Goal: Task Accomplishment & Management: Manage account settings

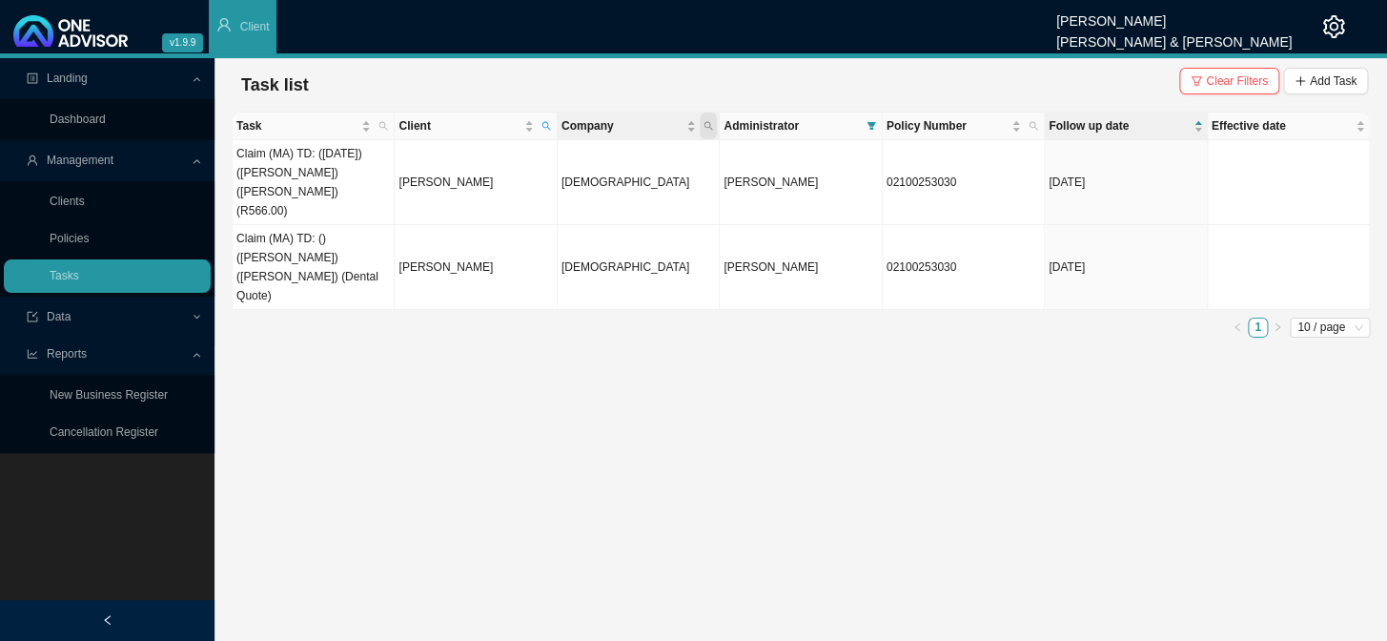
click at [705, 128] on icon "search" at bounding box center [709, 126] width 10 height 10
click at [872, 125] on icon "filter" at bounding box center [871, 126] width 9 height 8
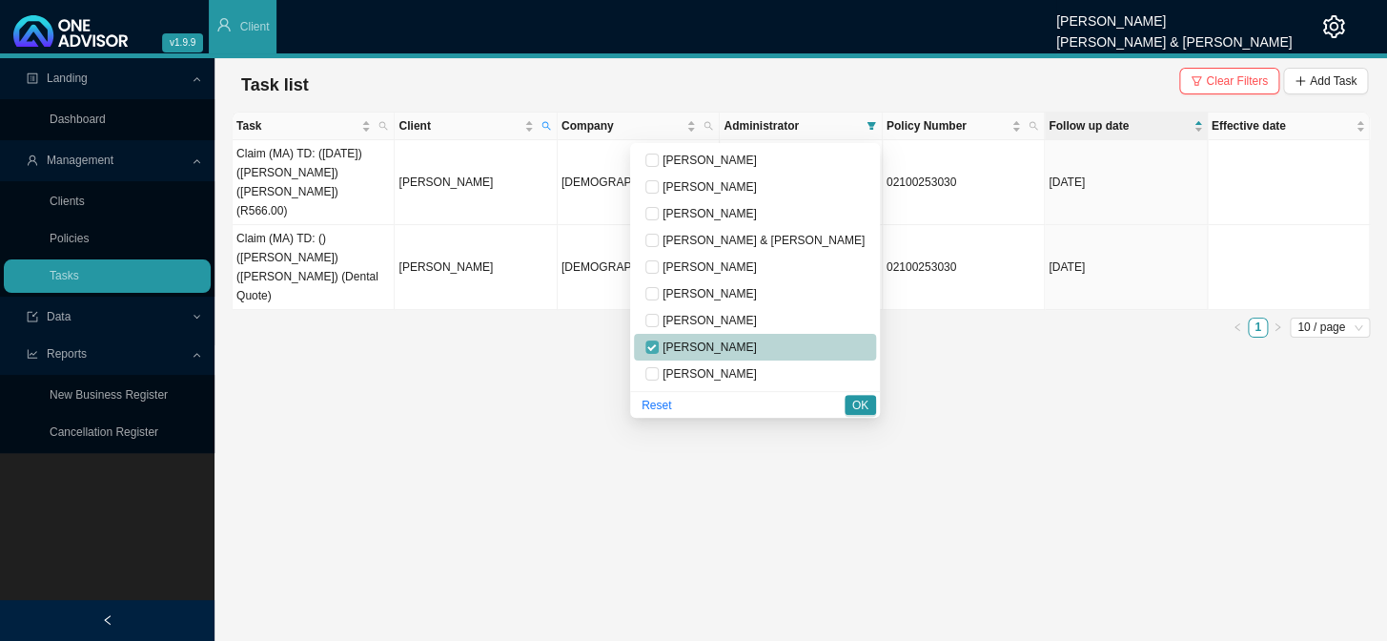
click at [659, 345] on input "checkbox" at bounding box center [651, 346] width 13 height 13
checkbox input "false"
click at [738, 191] on span "[PERSON_NAME]" at bounding box center [708, 186] width 98 height 13
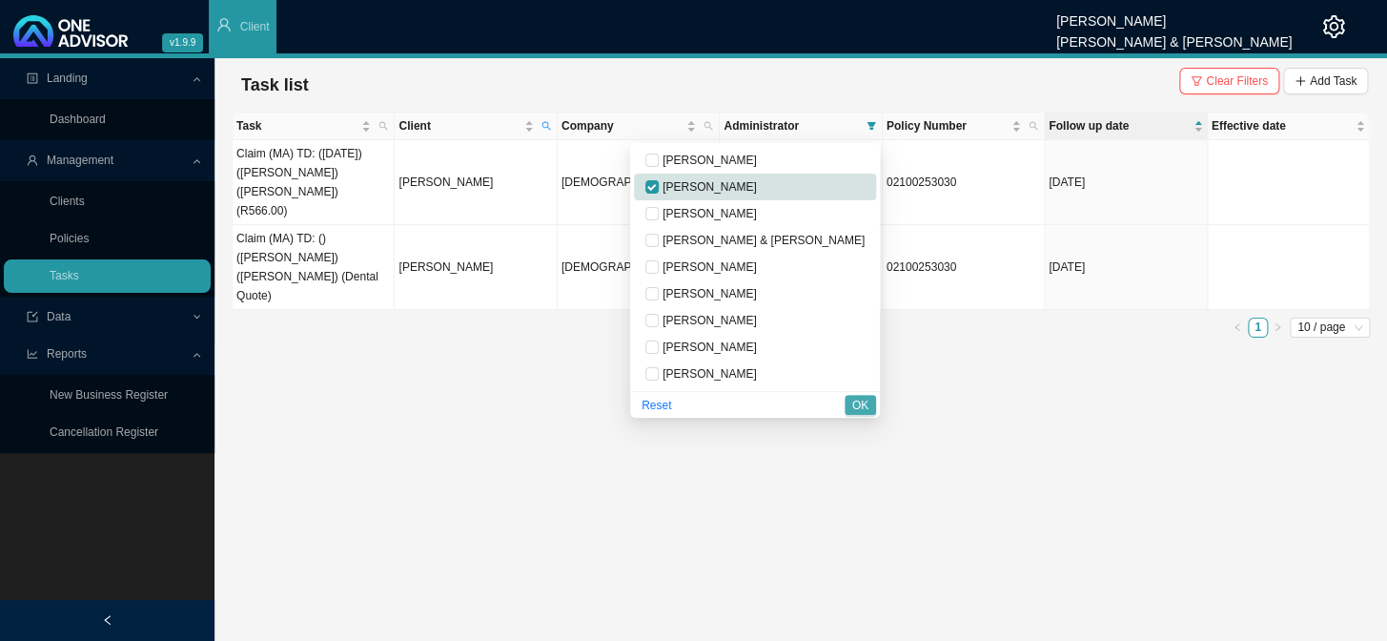
click at [855, 406] on span "OK" at bounding box center [860, 405] width 16 height 19
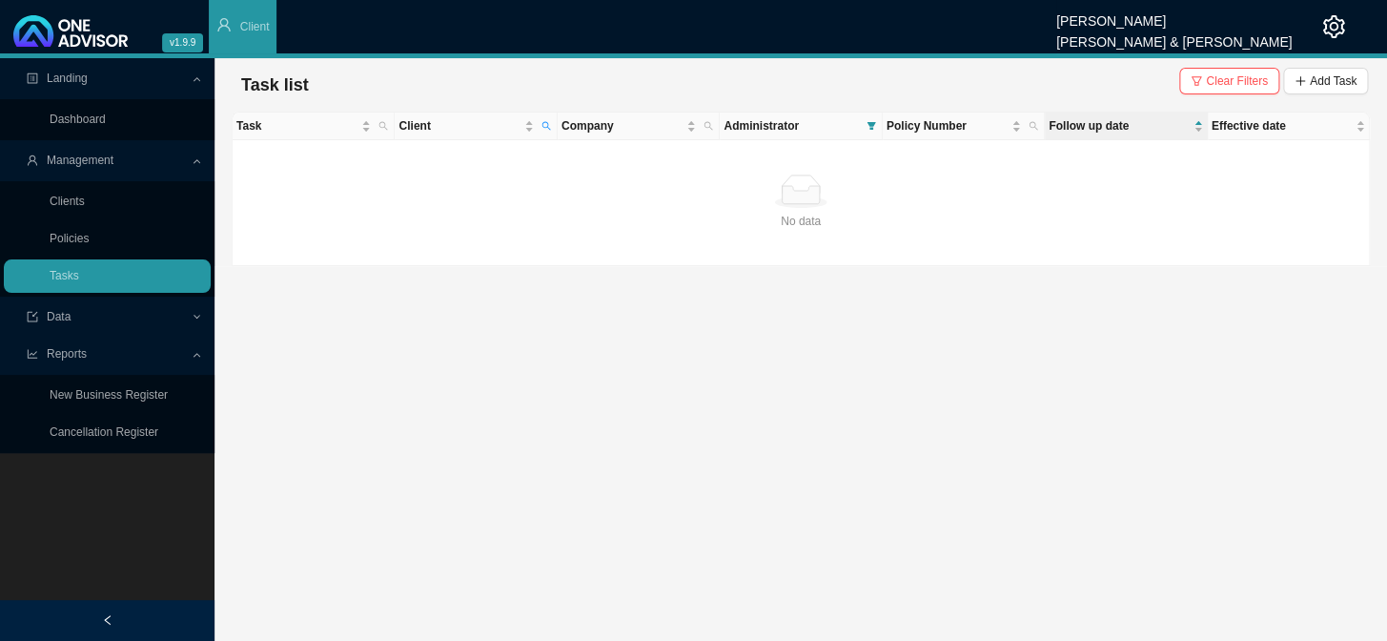
click at [1183, 81] on button "Clear Filters" at bounding box center [1229, 81] width 100 height 27
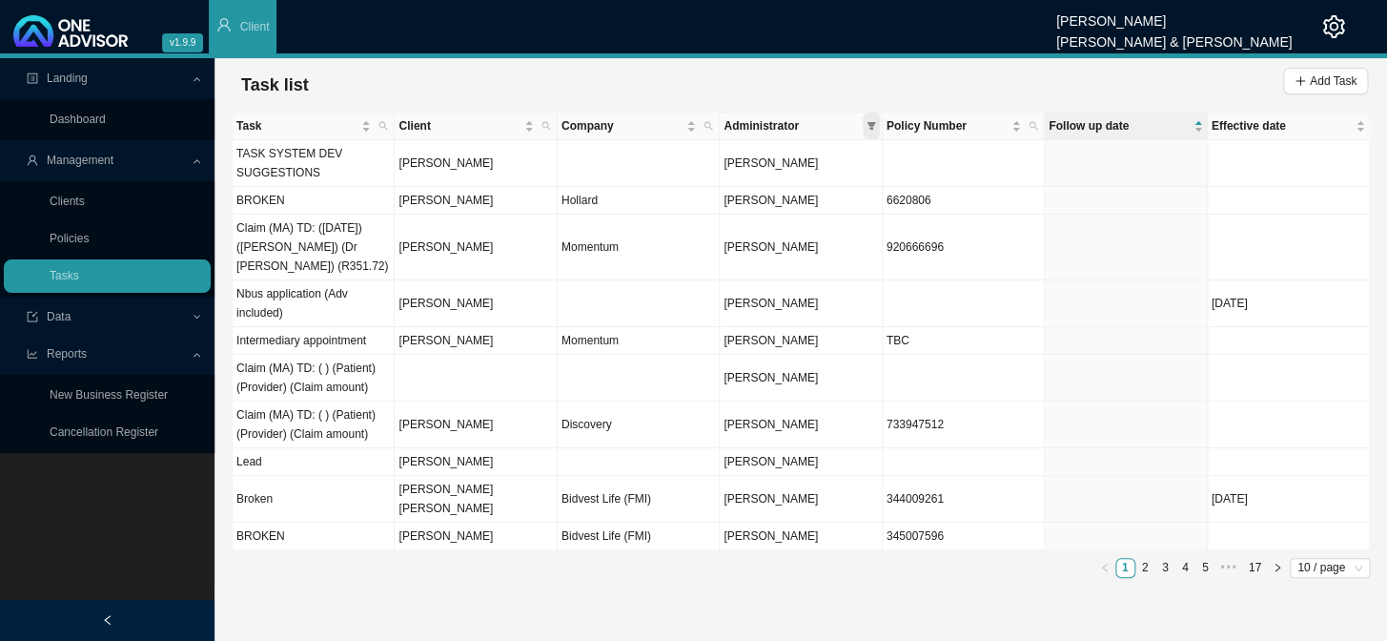
click at [877, 130] on span at bounding box center [871, 125] width 17 height 27
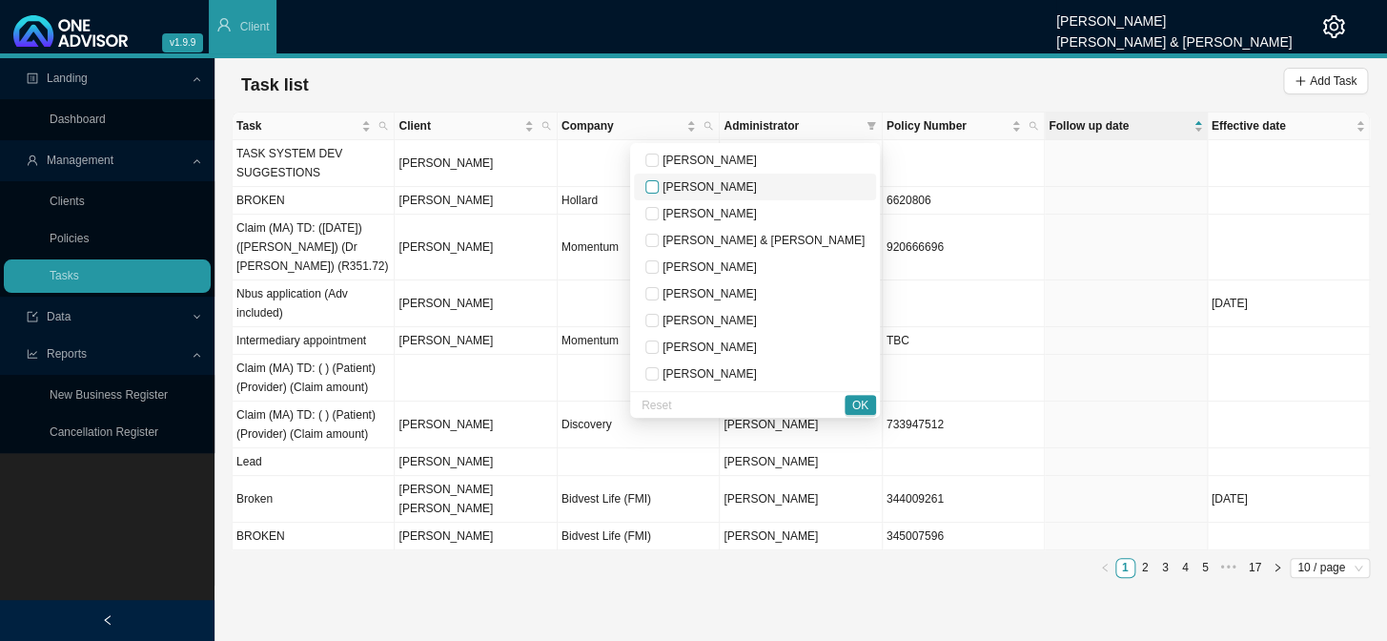
click at [659, 191] on input "checkbox" at bounding box center [651, 186] width 13 height 13
checkbox input "true"
click at [852, 402] on span "OK" at bounding box center [860, 405] width 16 height 19
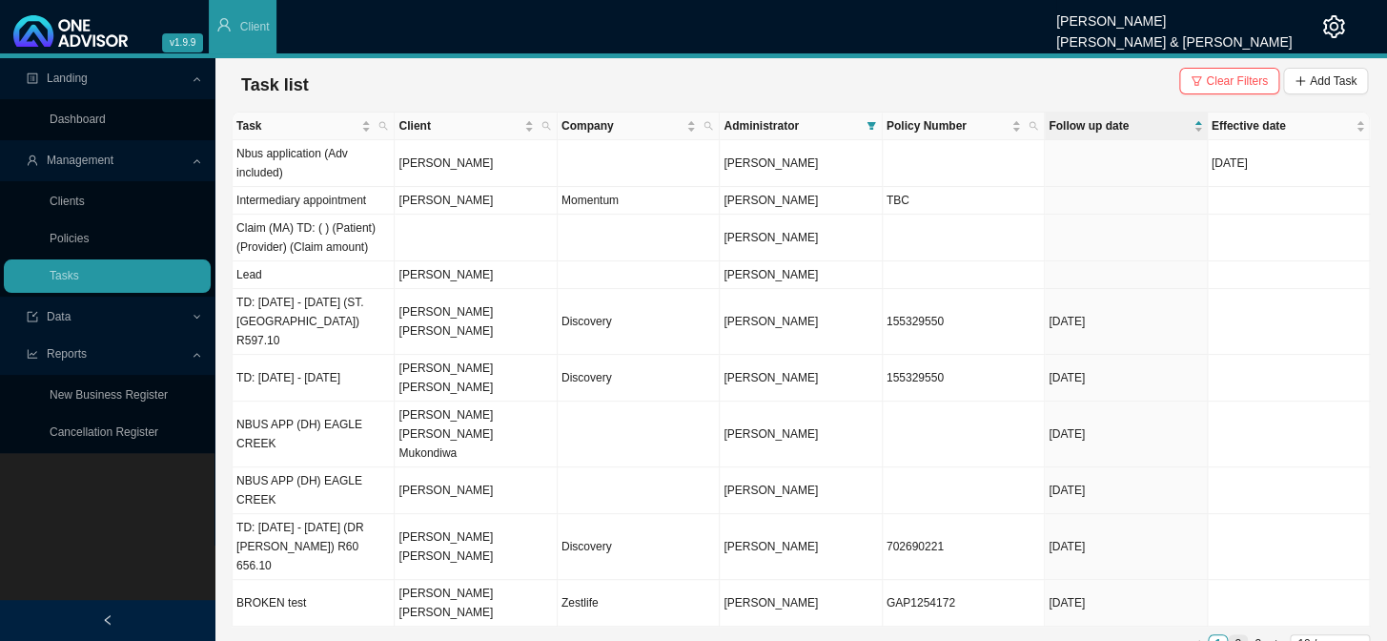
click at [1183, 525] on link "2" at bounding box center [1238, 644] width 18 height 18
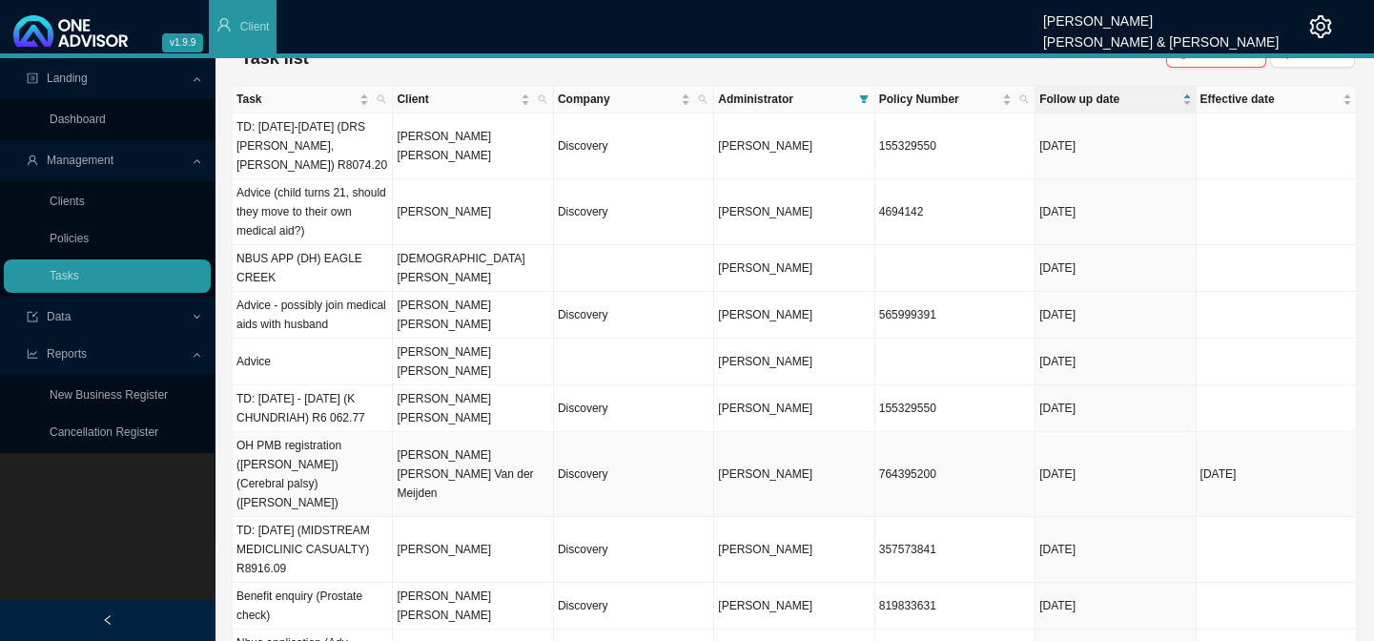
scroll to position [38, 0]
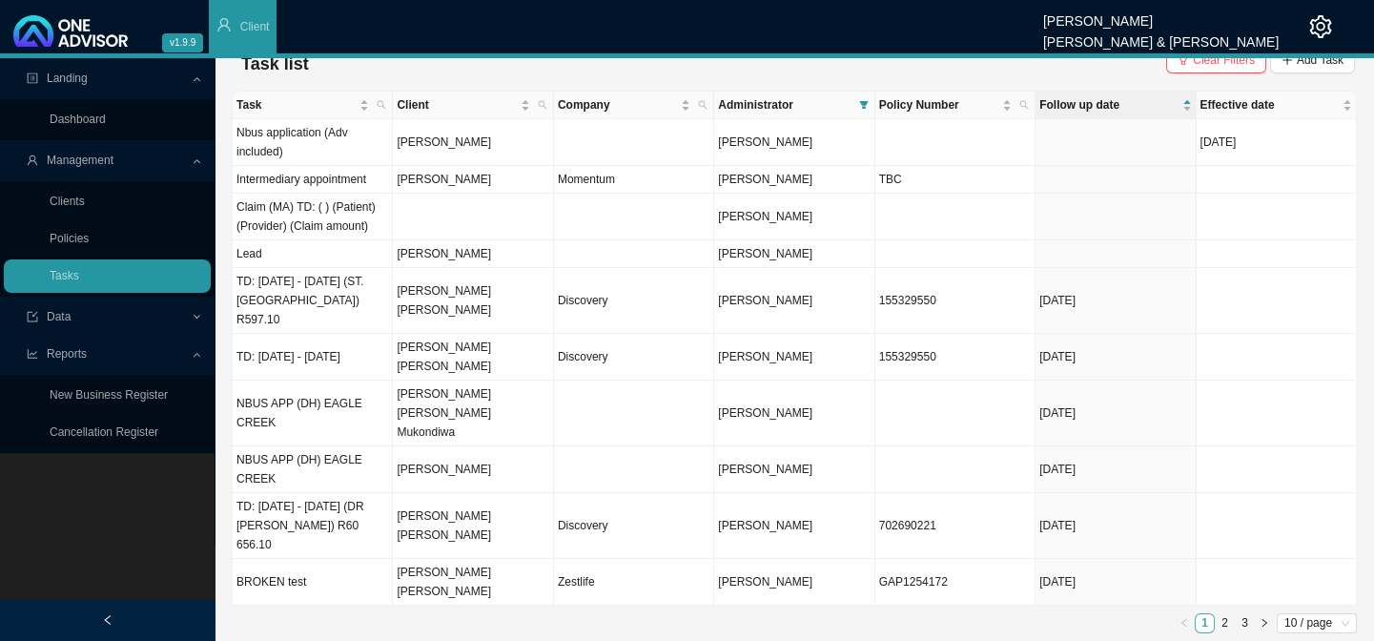
scroll to position [0, 0]
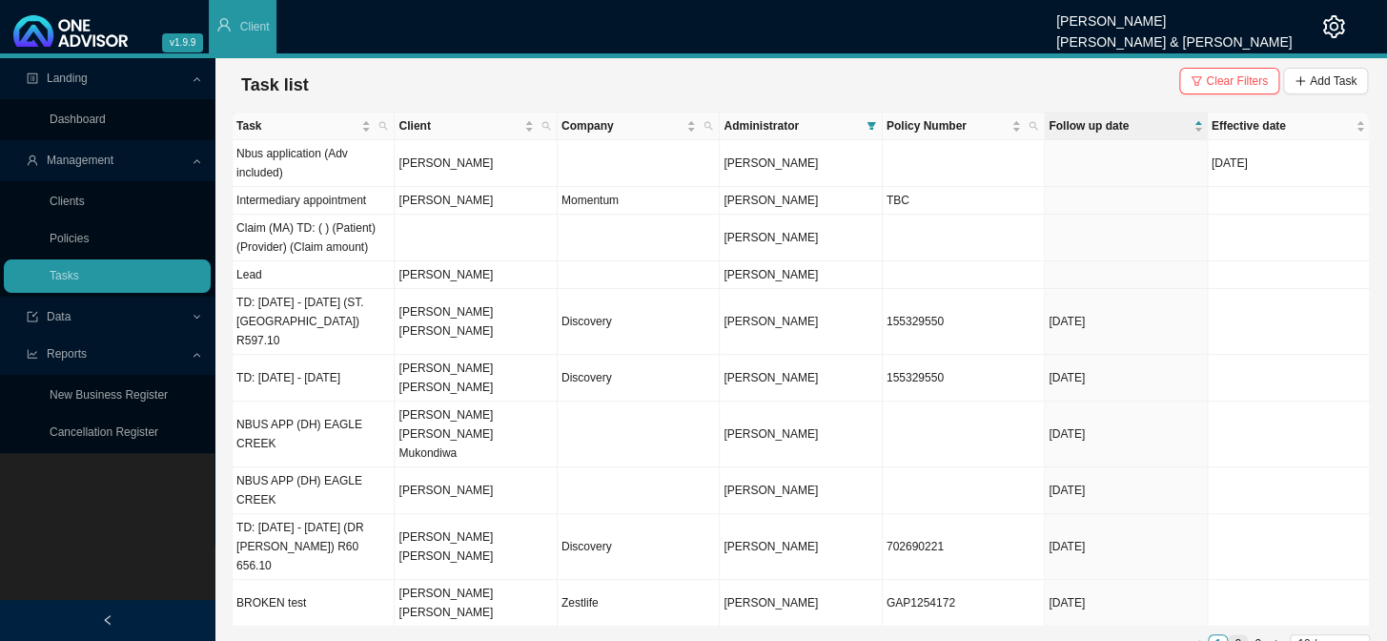
click at [1183, 525] on link "2" at bounding box center [1238, 644] width 18 height 18
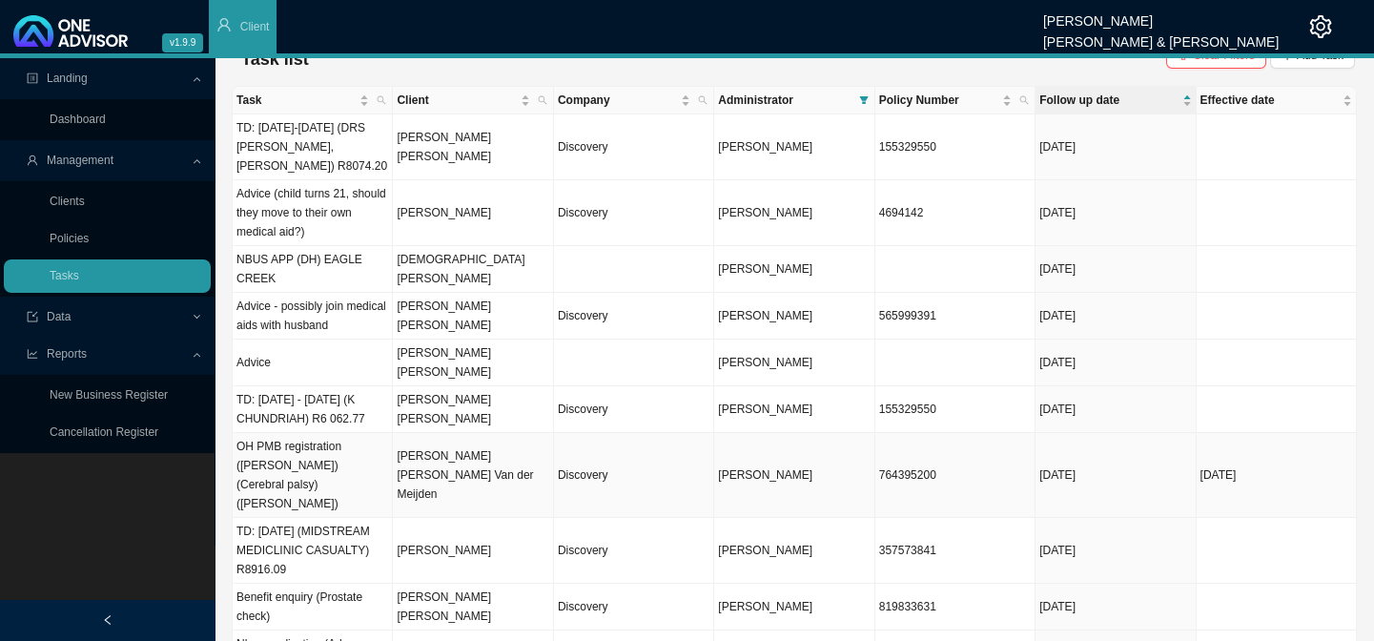
scroll to position [38, 0]
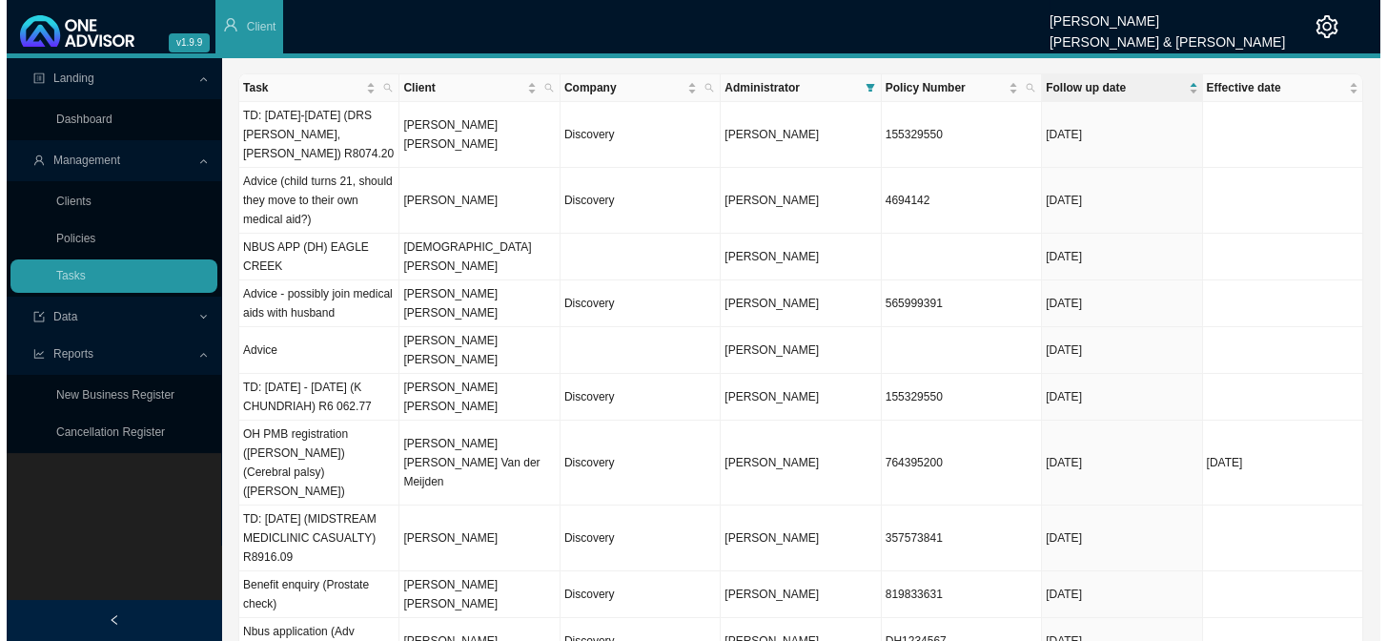
scroll to position [0, 0]
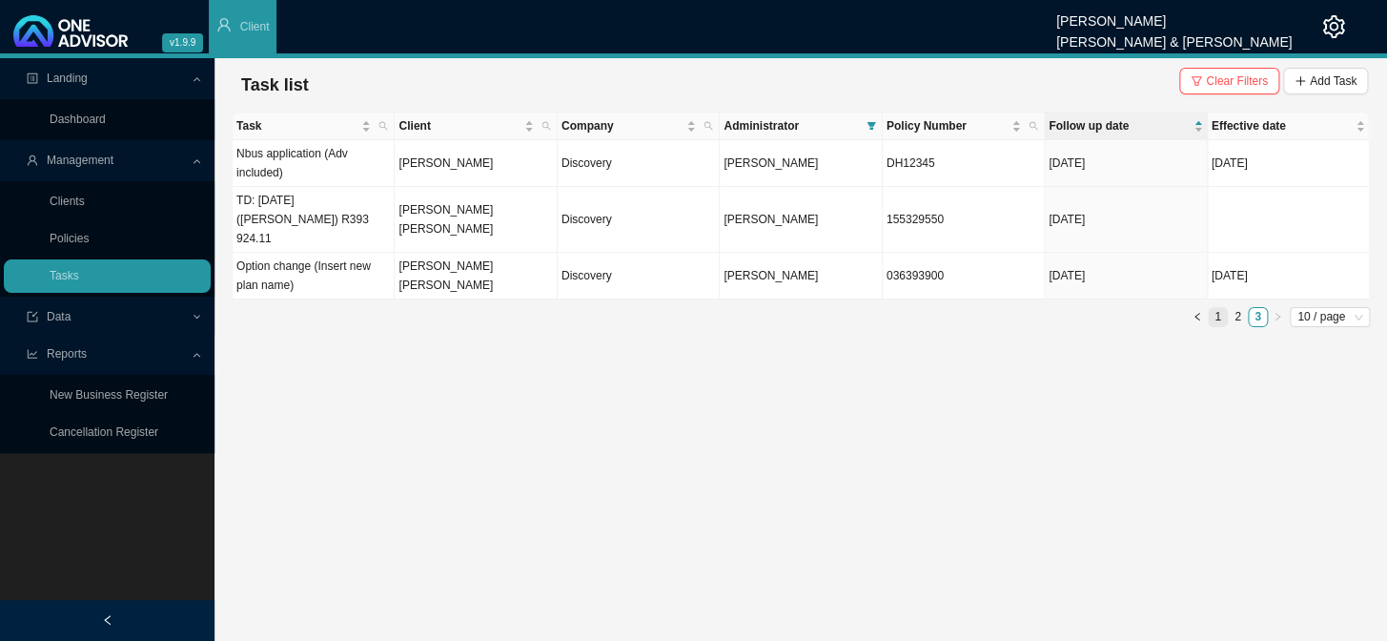
click at [1183, 308] on link "1" at bounding box center [1218, 317] width 18 height 18
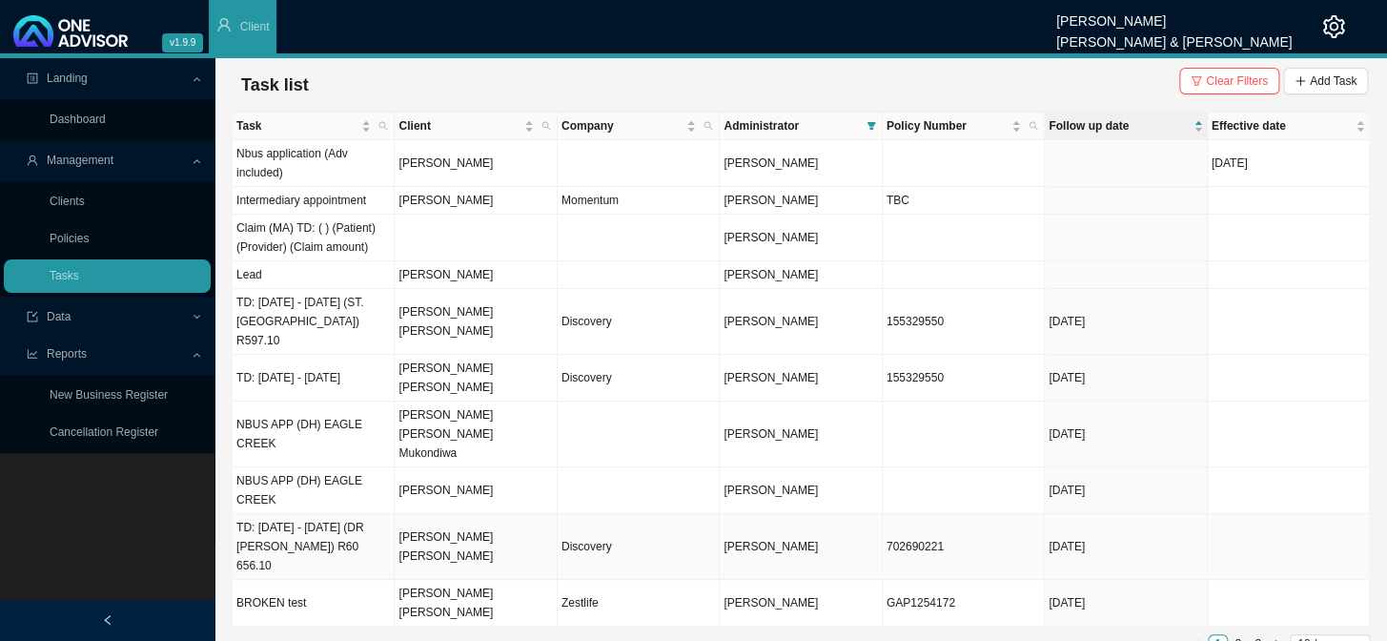
click at [418, 514] on td "[PERSON_NAME] [PERSON_NAME]" at bounding box center [476, 547] width 162 height 66
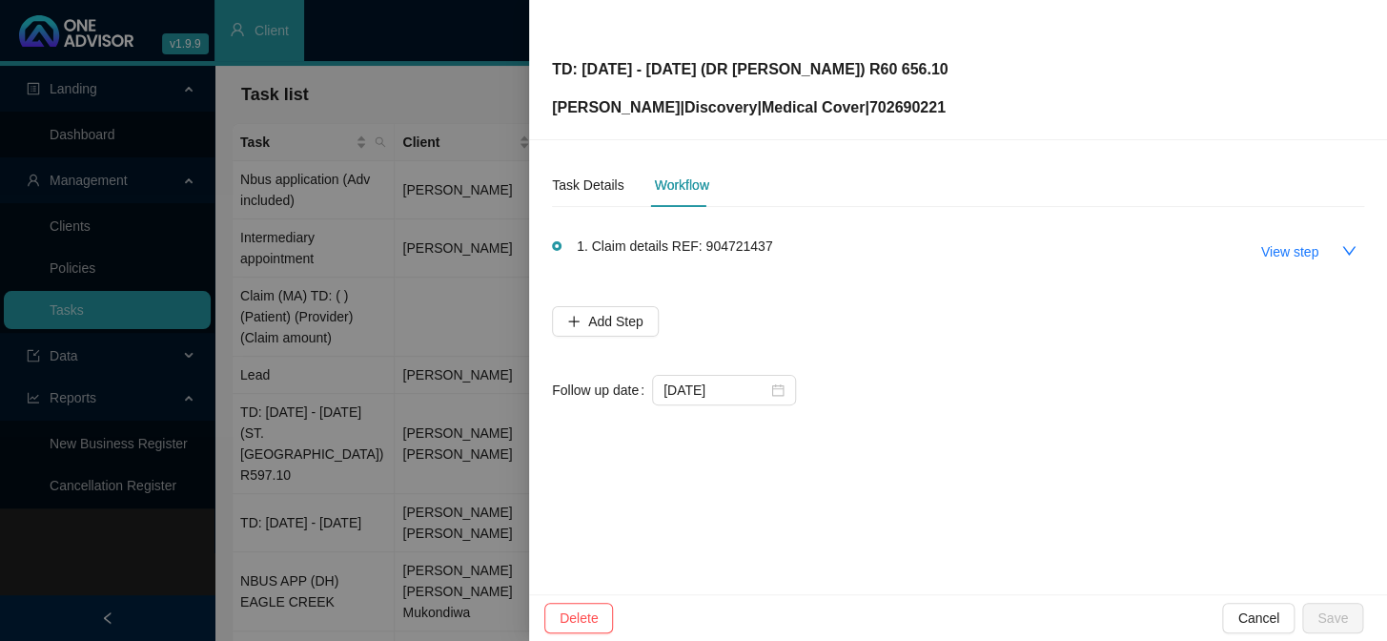
click at [696, 250] on span "1. Claim details REF: 904721437" at bounding box center [674, 245] width 195 height 21
click at [1183, 248] on span "View step" at bounding box center [1289, 251] width 57 height 21
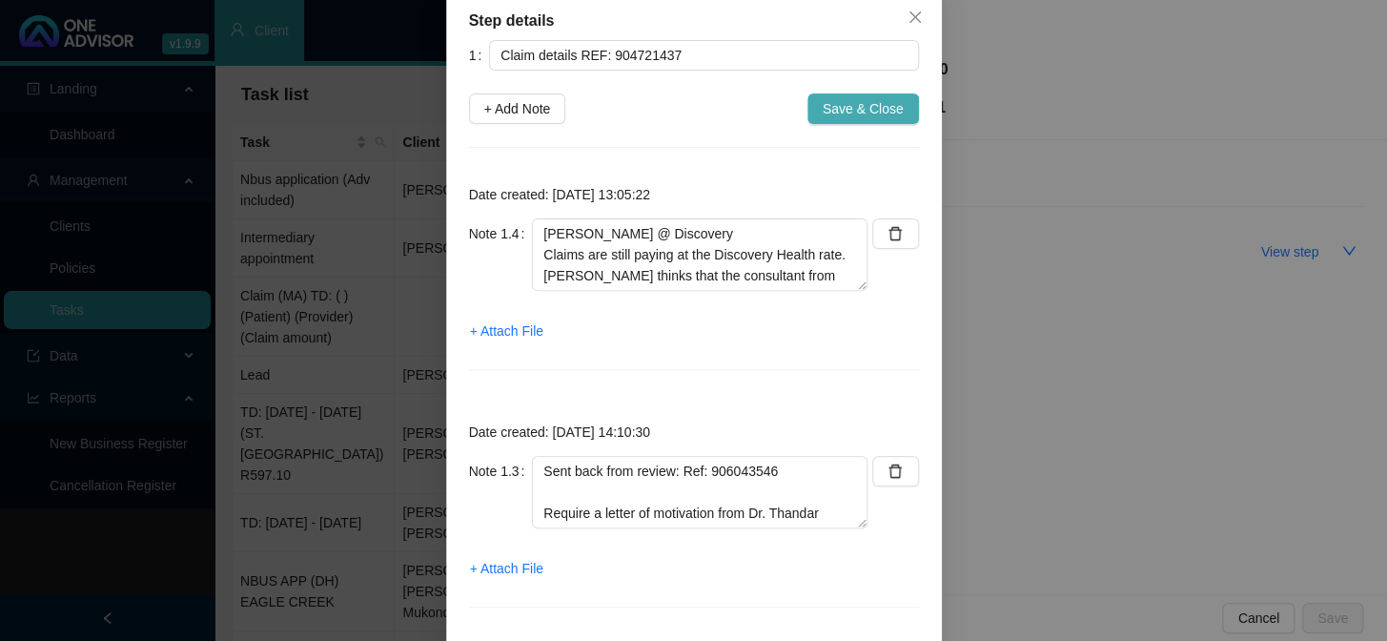
click at [869, 99] on span "Save & Close" at bounding box center [863, 108] width 81 height 21
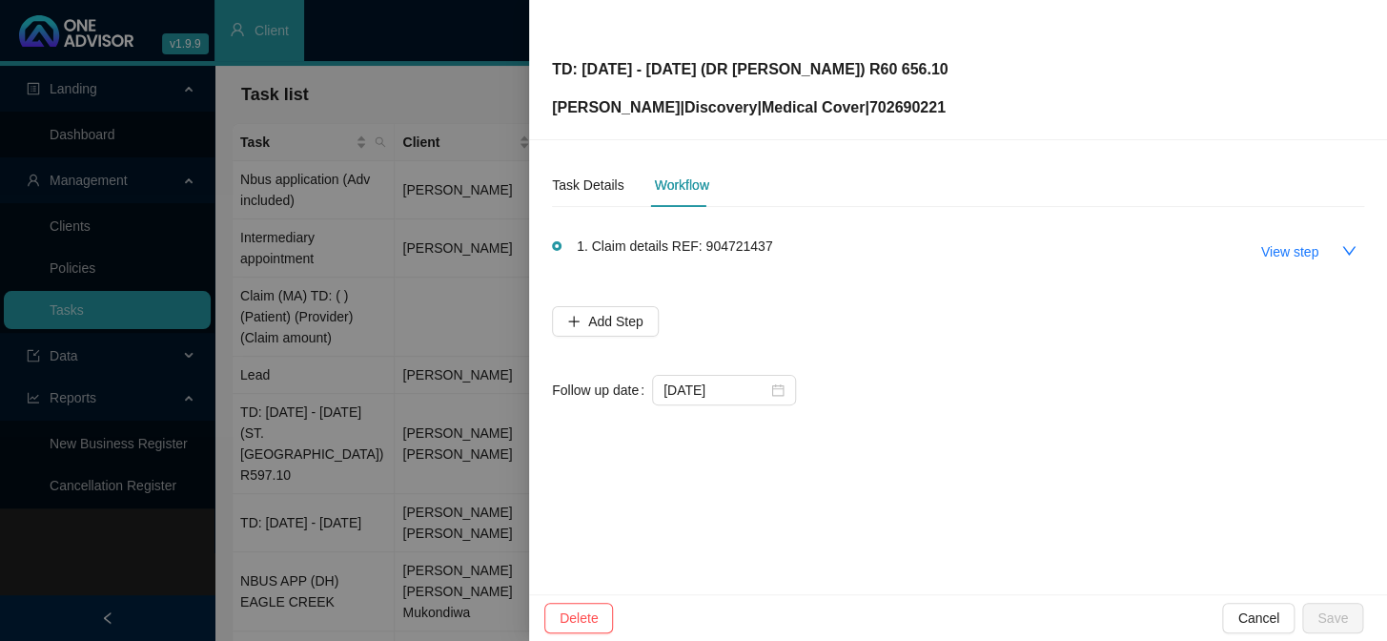
click at [409, 242] on div at bounding box center [693, 320] width 1387 height 641
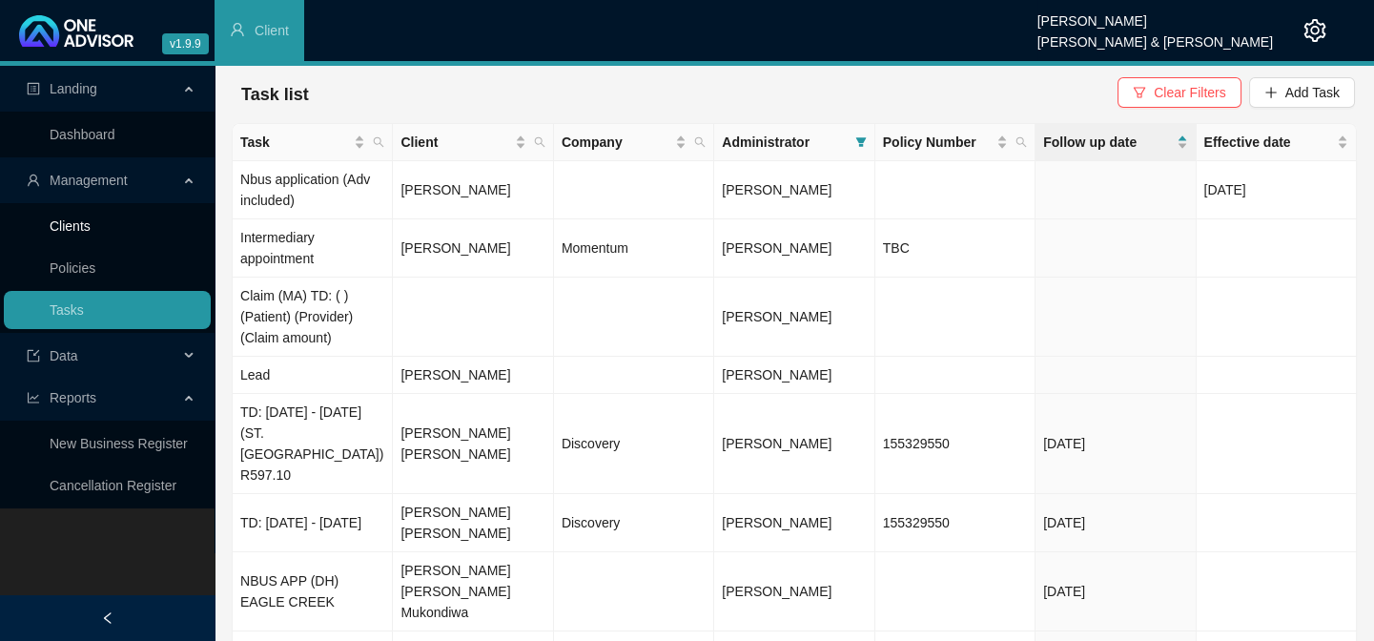
click at [91, 227] on link "Clients" at bounding box center [70, 225] width 41 height 15
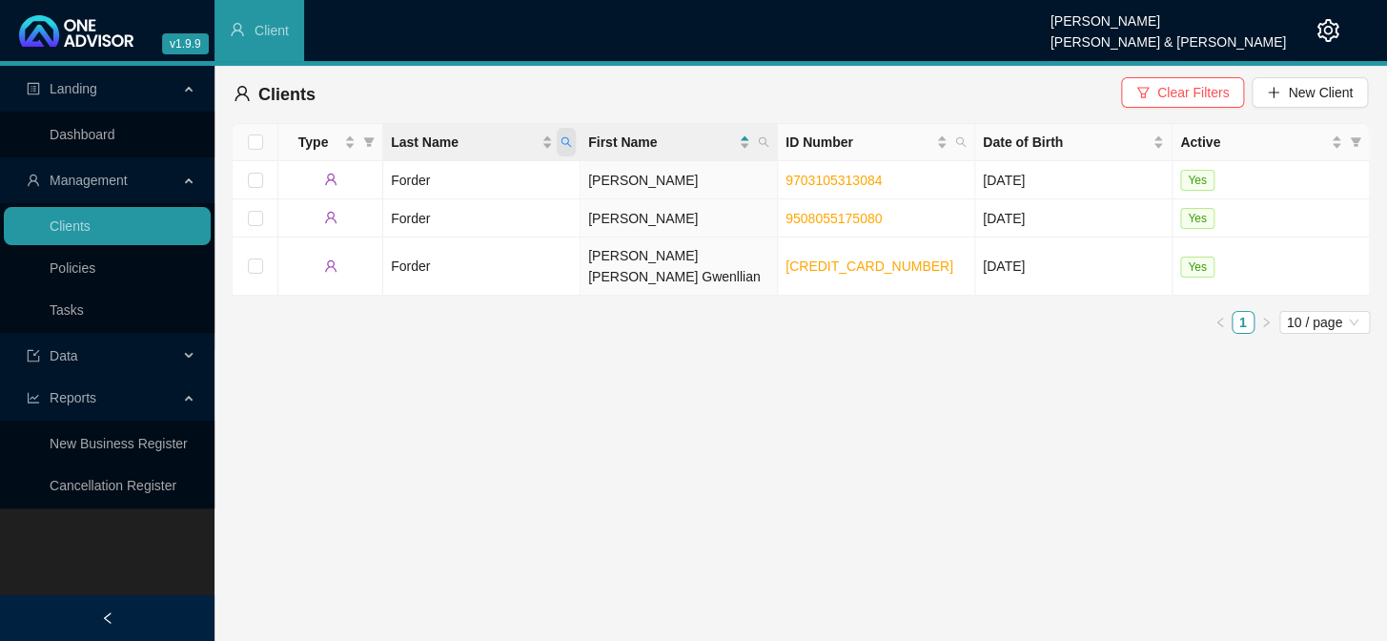
click at [567, 141] on icon "search" at bounding box center [566, 141] width 11 height 11
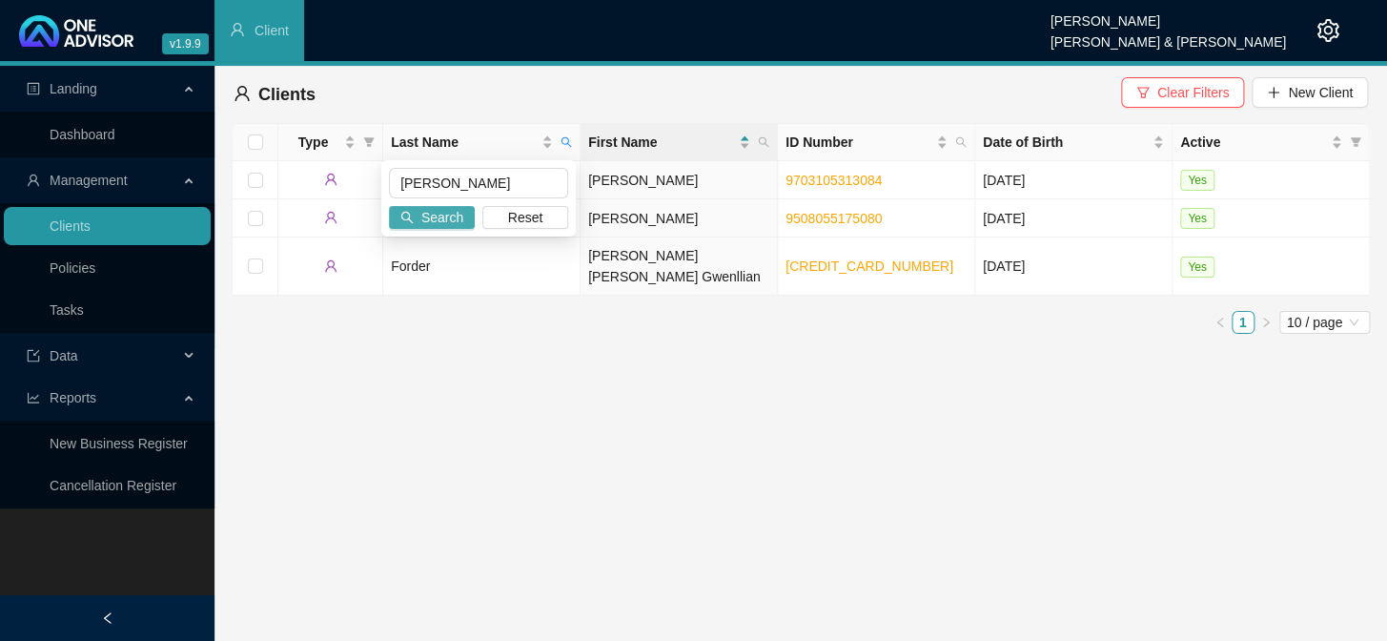
type input "[PERSON_NAME]"
click at [438, 212] on span "Search" at bounding box center [442, 217] width 42 height 21
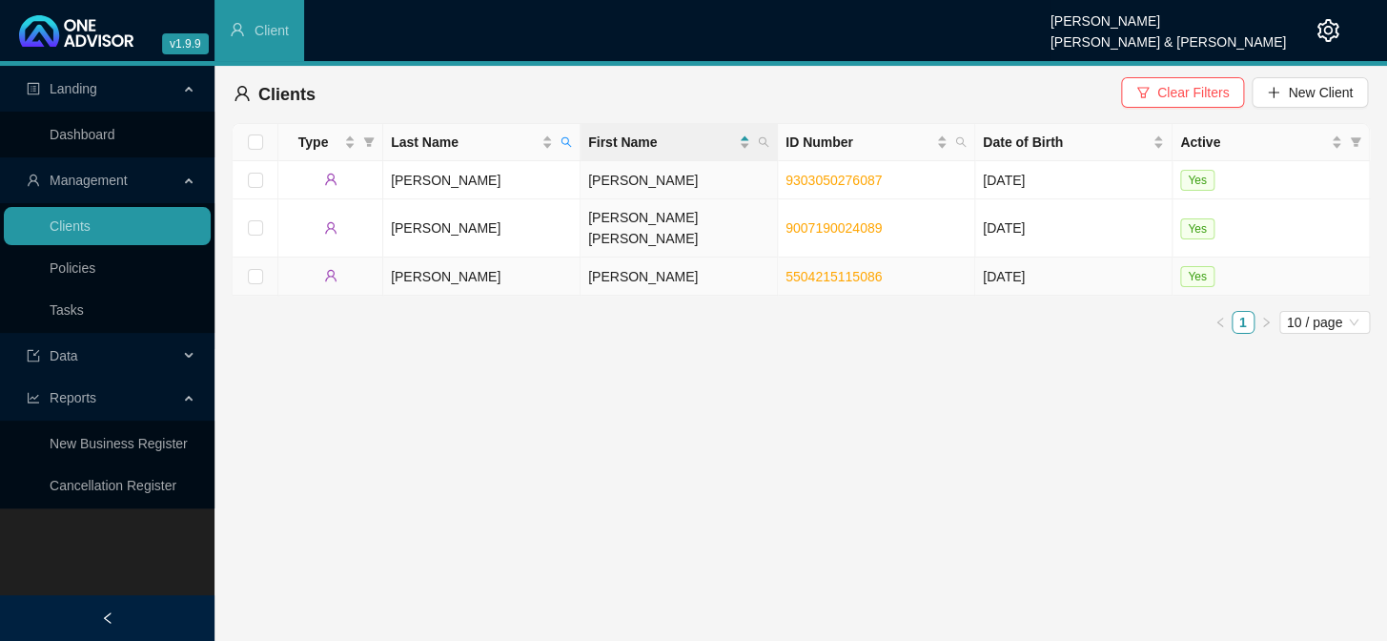
click at [658, 257] on td "[PERSON_NAME]" at bounding box center [679, 276] width 197 height 38
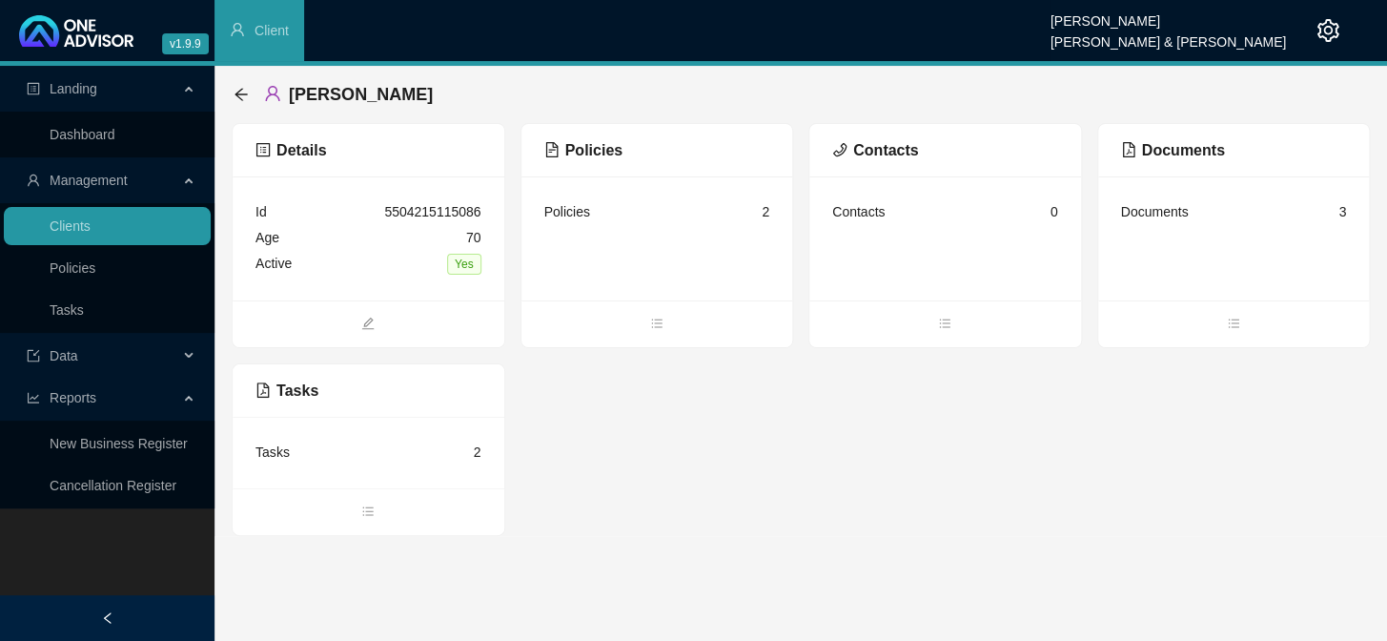
click at [270, 450] on div "Tasks" at bounding box center [272, 451] width 34 height 21
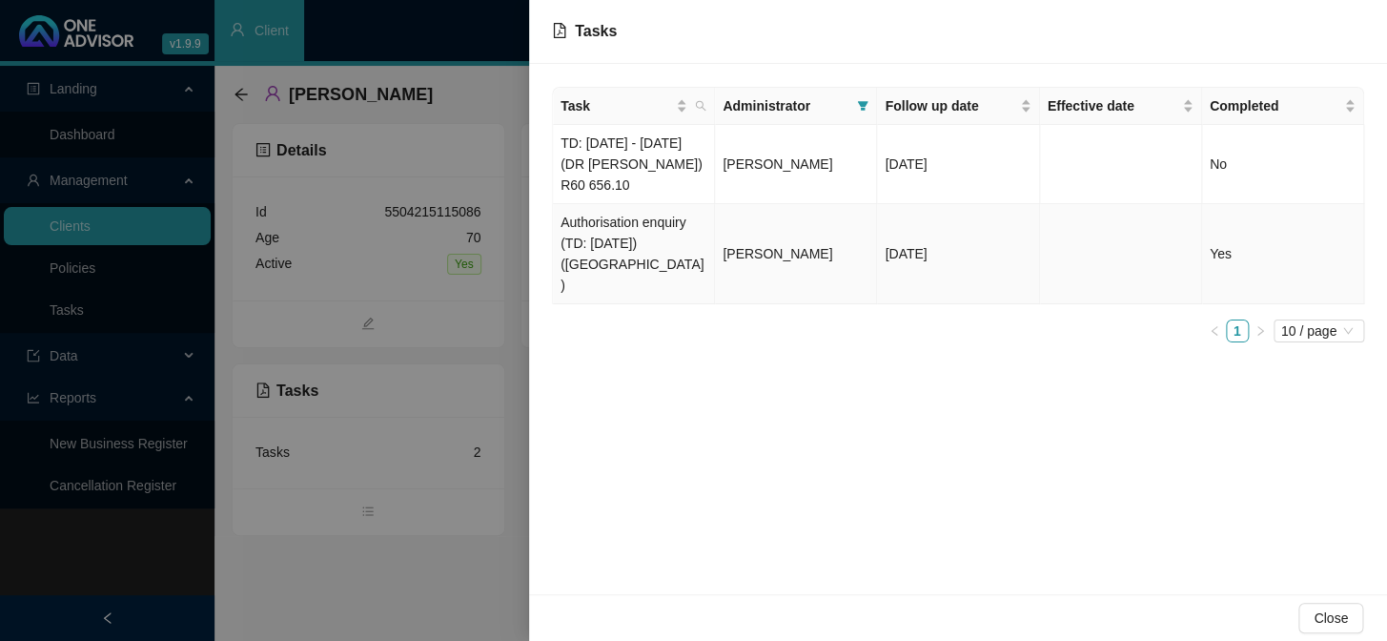
click at [693, 241] on td "Authorisation enquiry (TD: [DATE]) ([GEOGRAPHIC_DATA])" at bounding box center [634, 254] width 162 height 100
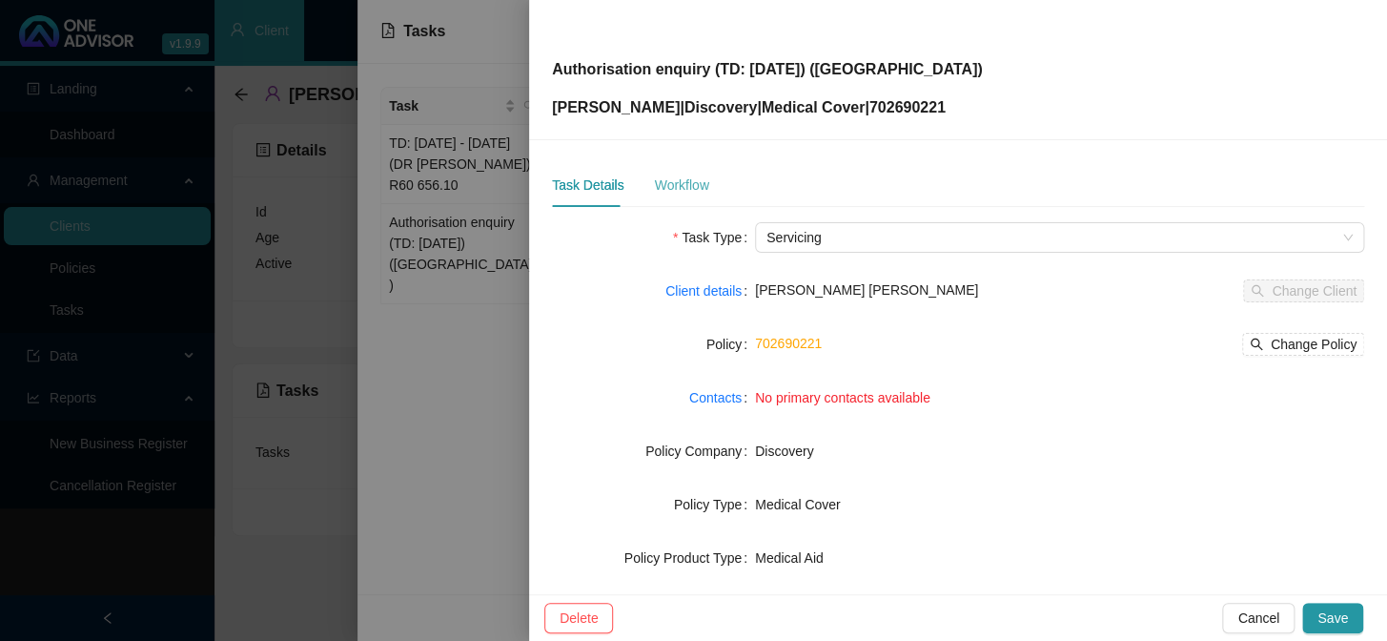
click at [676, 195] on div "Workflow" at bounding box center [681, 185] width 54 height 44
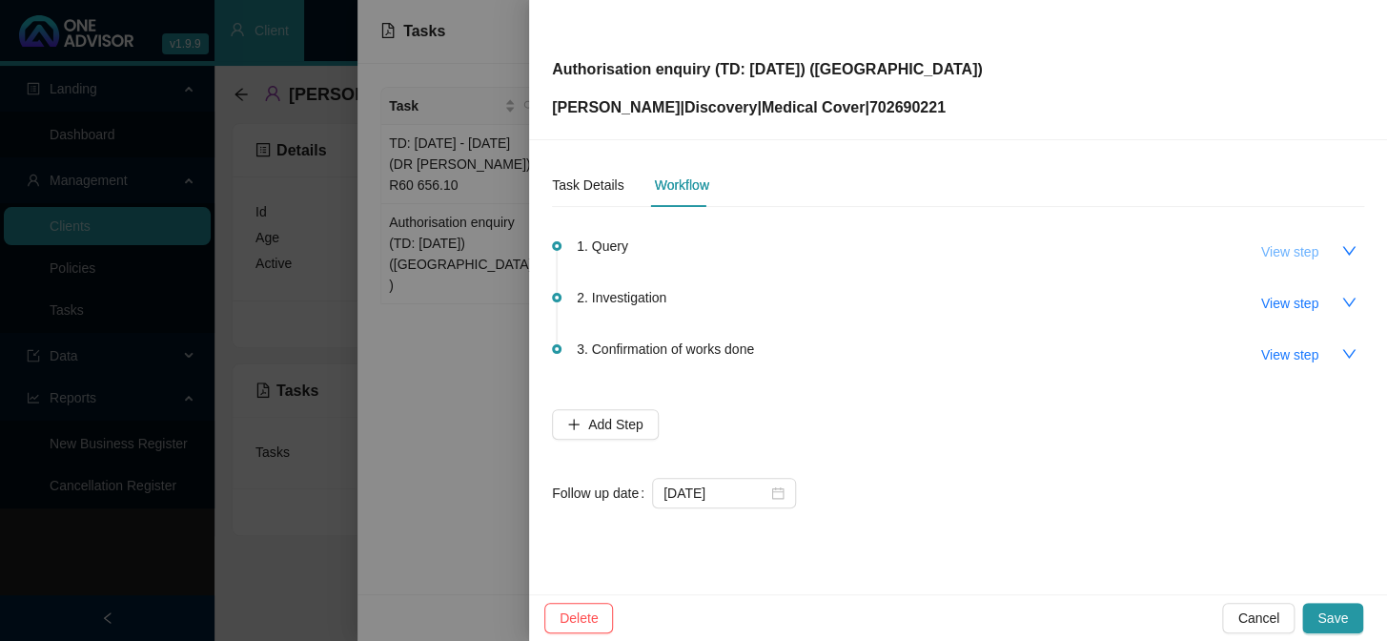
click at [1183, 257] on span "View step" at bounding box center [1289, 251] width 57 height 21
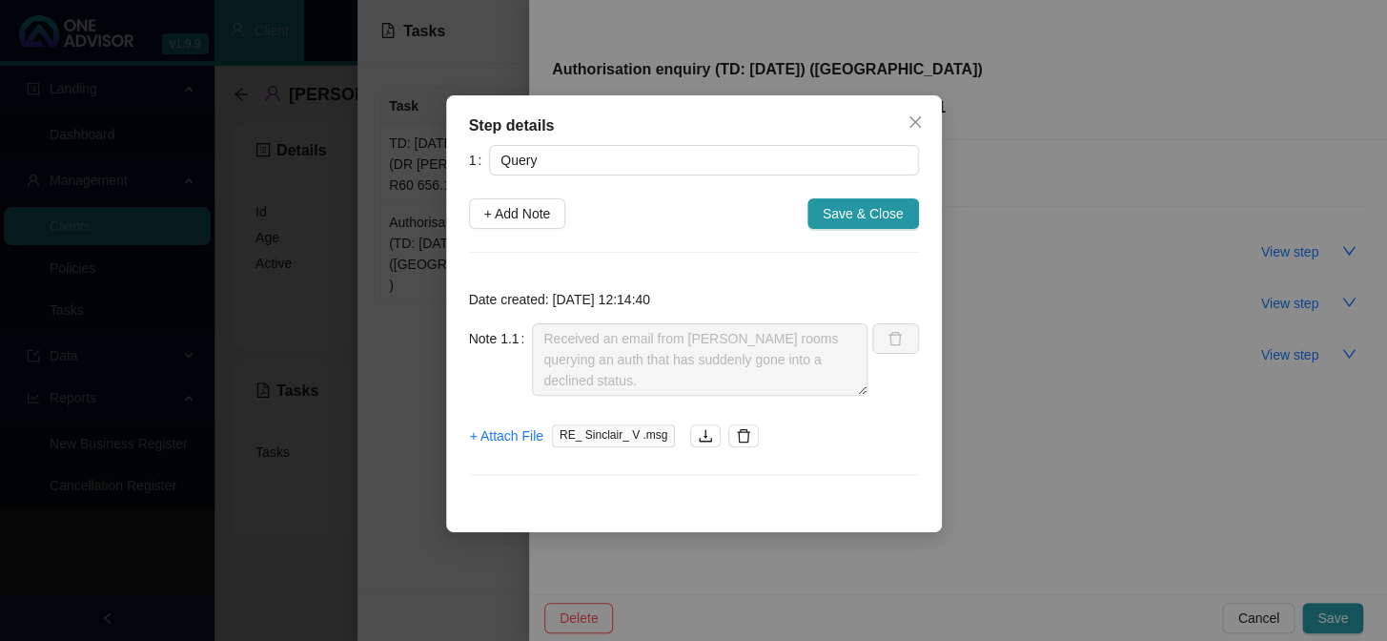
click at [1039, 381] on div "Step details 1 Query + Add Note Save & Close Date created: [DATE] 12:14:40 Note…" at bounding box center [693, 320] width 1387 height 641
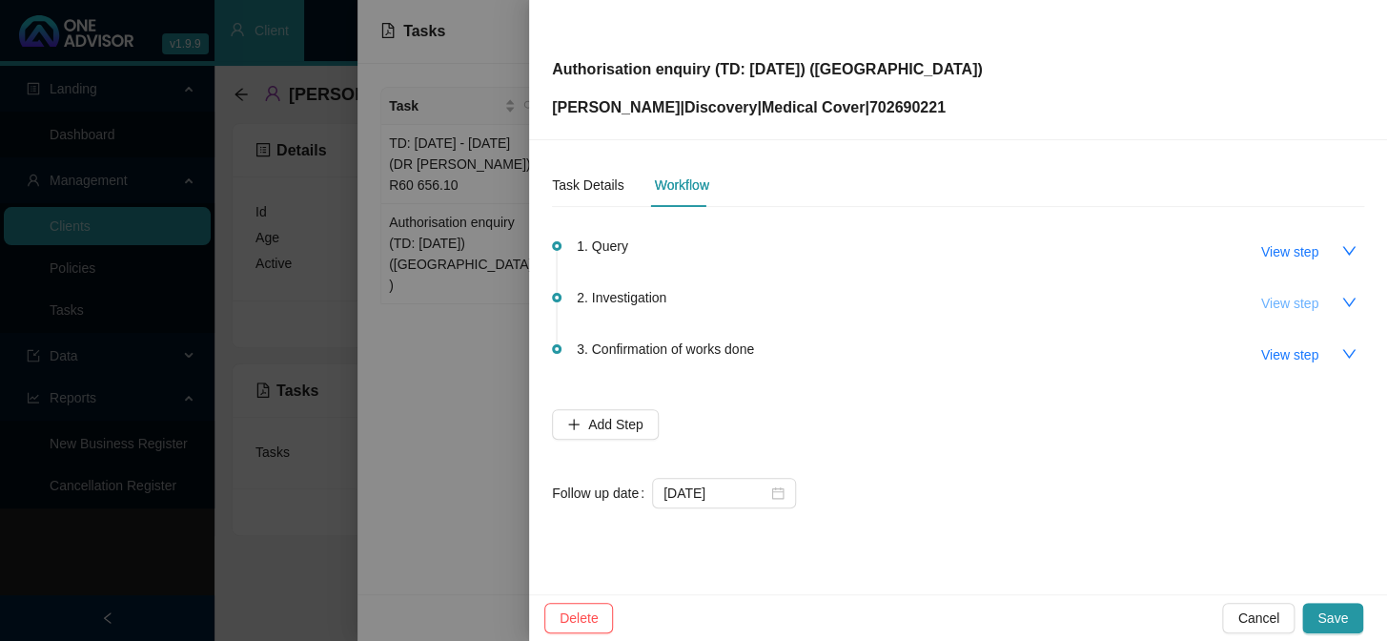
click at [1183, 305] on span "View step" at bounding box center [1289, 303] width 57 height 21
type input "Investigation"
type textarea "Siya @ [PERSON_NAME] was reinstated. Claims have been sent for reprocessing. Ca…"
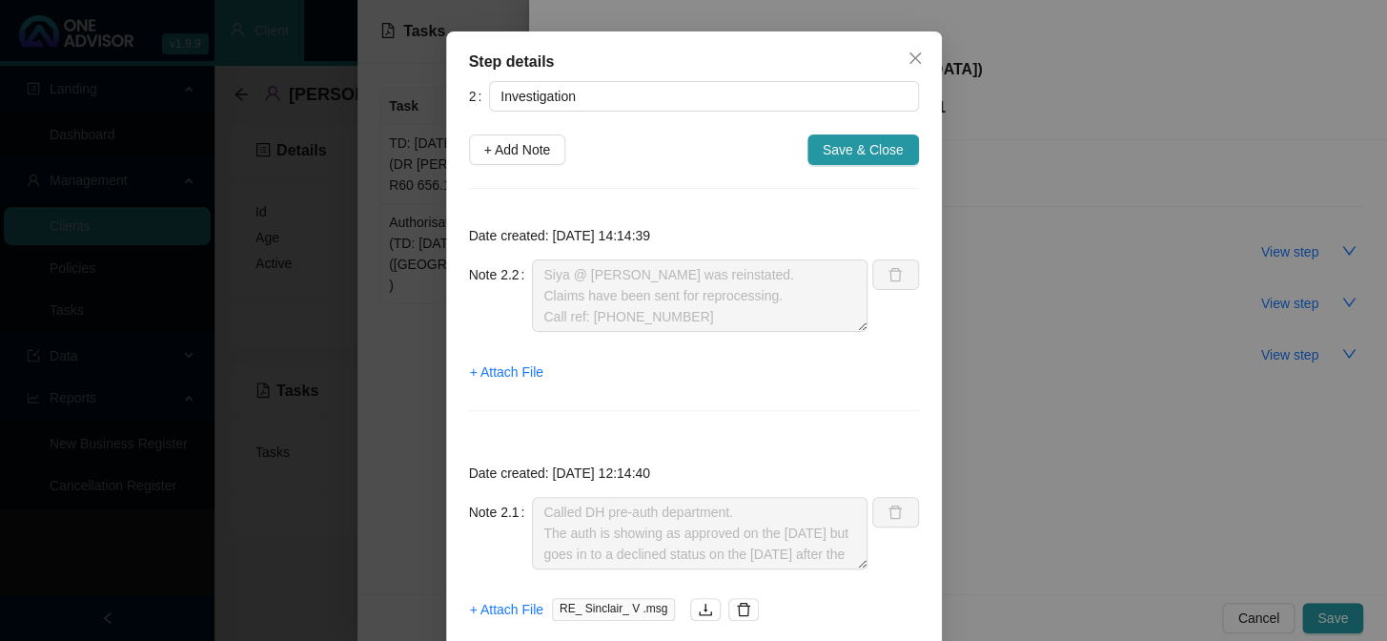
click at [1099, 459] on div "Step details 2 Investigation + Add Note Save & Close Date created: [DATE] 14:14…" at bounding box center [693, 320] width 1387 height 641
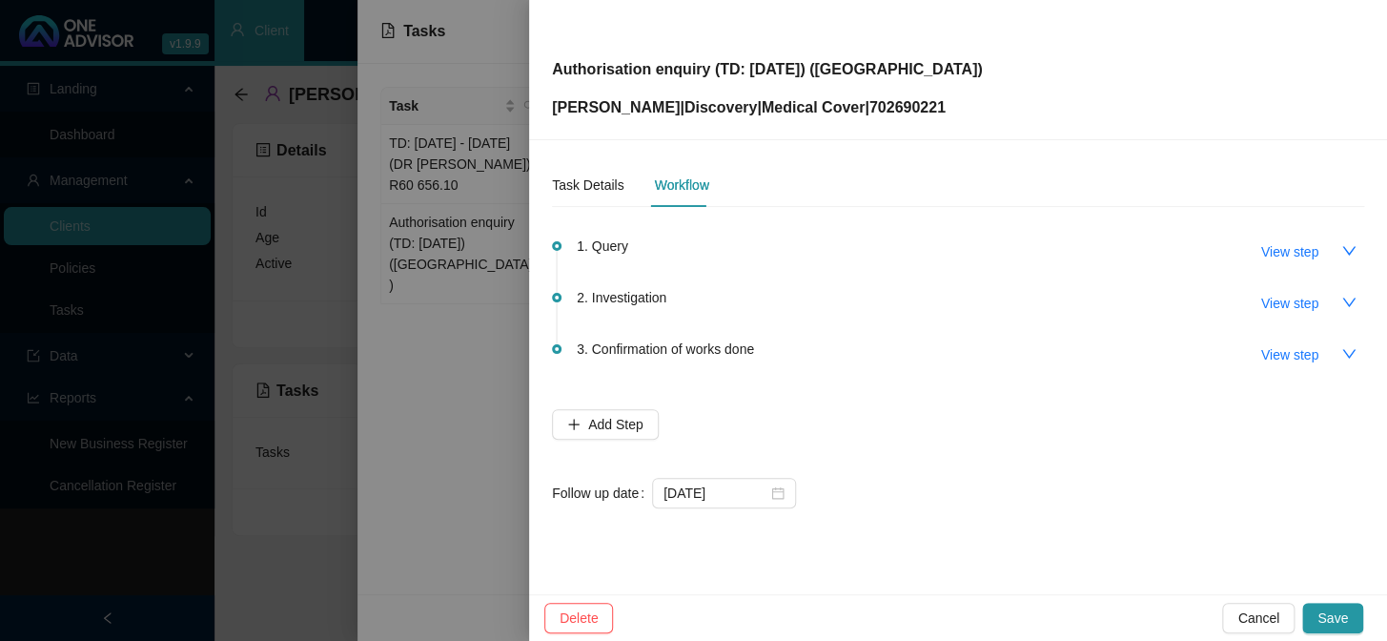
scroll to position [55, 0]
click at [1183, 300] on span "View step" at bounding box center [1289, 303] width 57 height 21
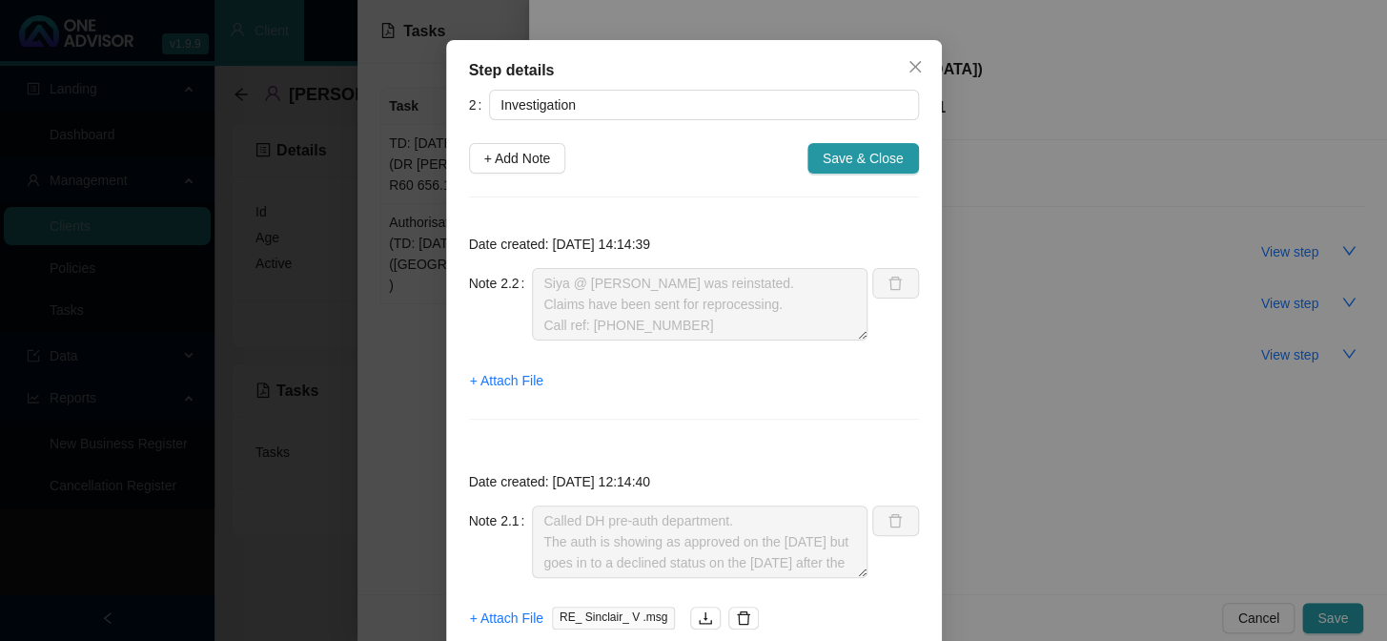
drag, startPoint x: 1156, startPoint y: 336, endPoint x: 1363, endPoint y: 307, distance: 208.8
click at [1183, 331] on div "Step details 2 Investigation + Add Note Save & Close Date created: [DATE] 14:14…" at bounding box center [693, 320] width 1387 height 641
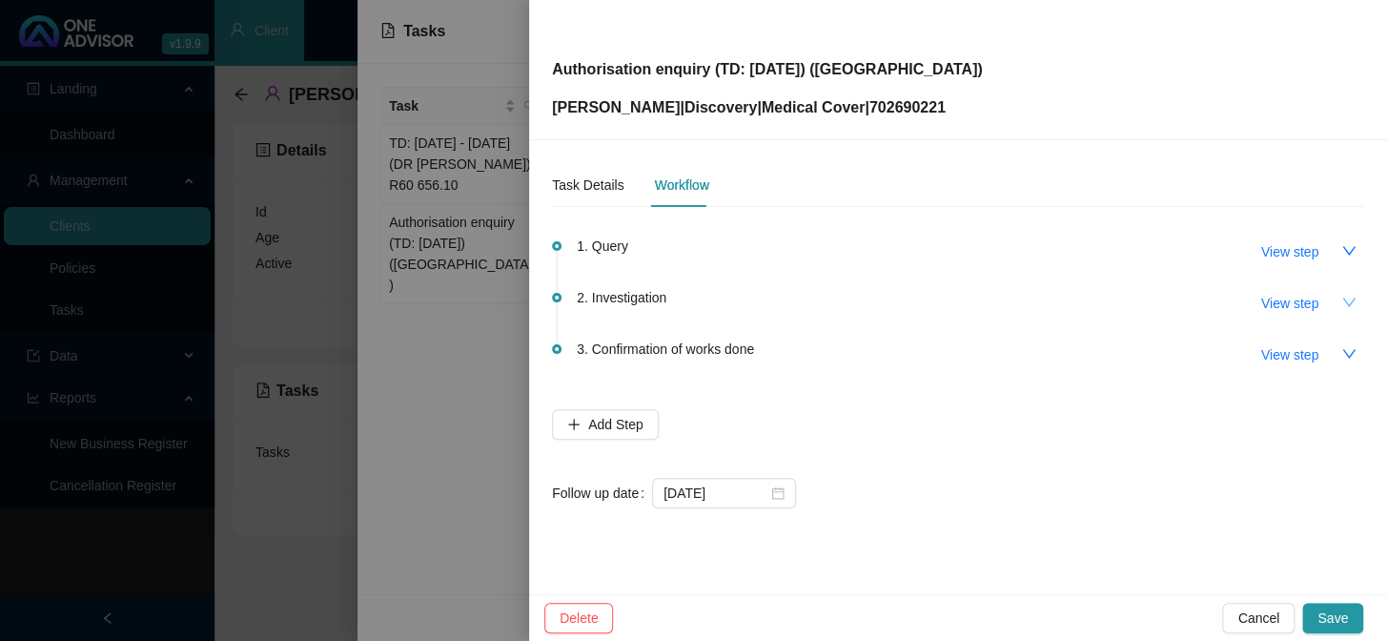
click at [1183, 303] on icon "down" at bounding box center [1348, 302] width 15 height 15
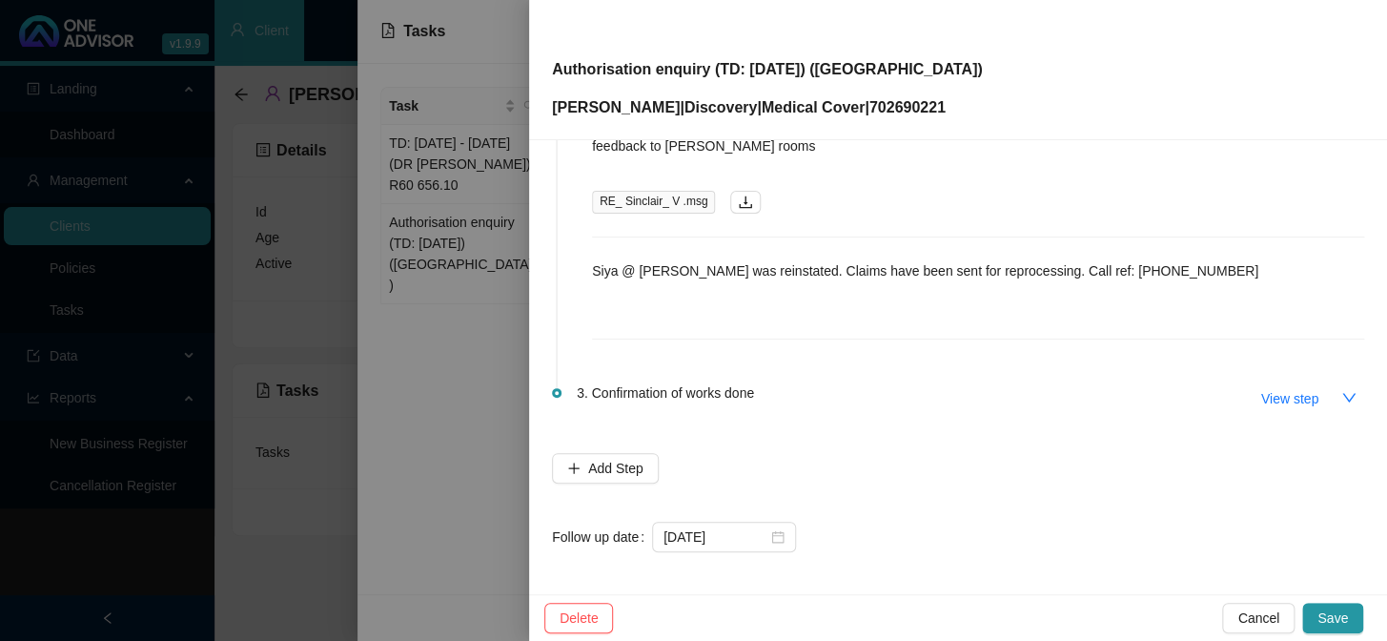
scroll to position [261, 0]
click at [1183, 392] on span "View step" at bounding box center [1289, 396] width 57 height 21
type input "Confirmation of works done"
type textarea "Emailed [PERSON_NAME] feedback"
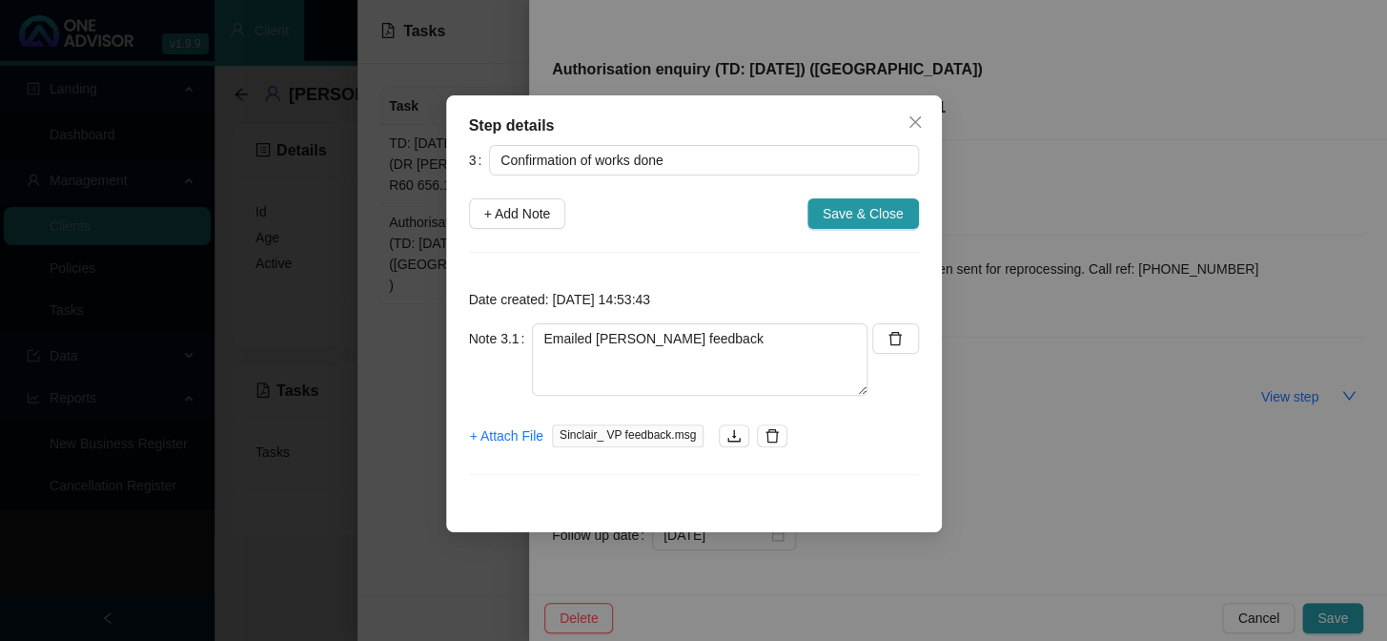
click at [1082, 426] on div "Step details 3 Confirmation of works done + Add Note Save & Close Date created:…" at bounding box center [693, 320] width 1387 height 641
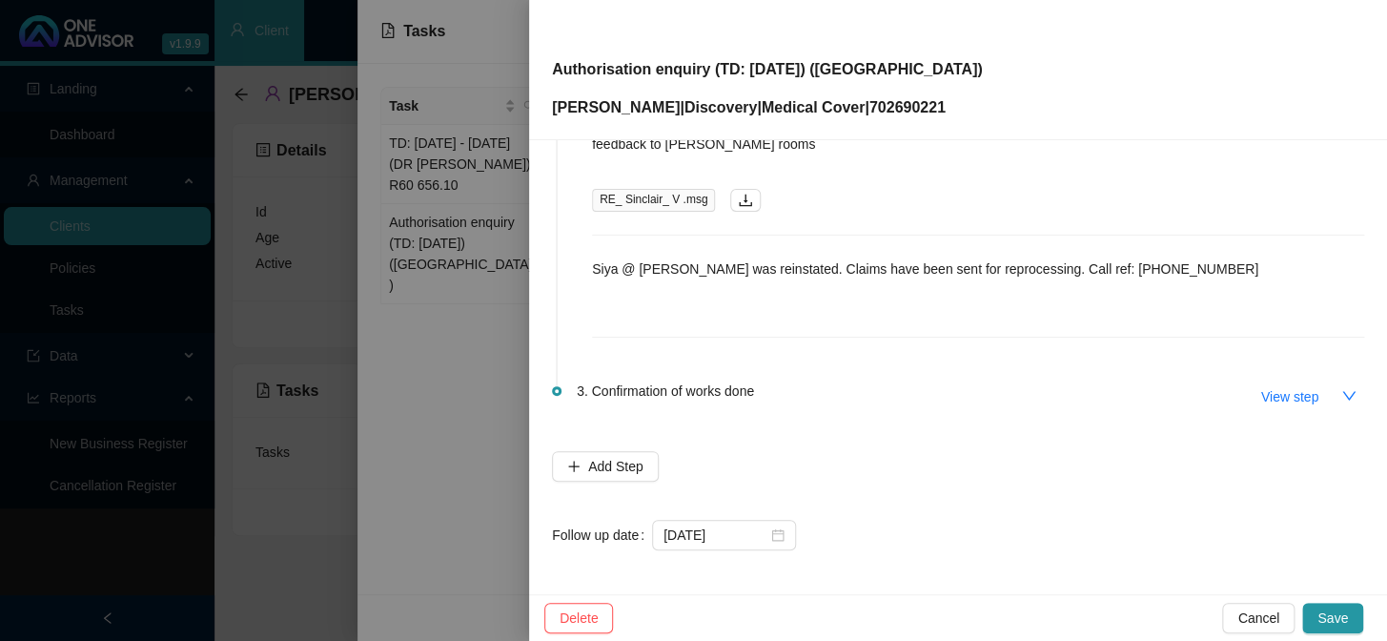
click at [468, 368] on div at bounding box center [693, 320] width 1387 height 641
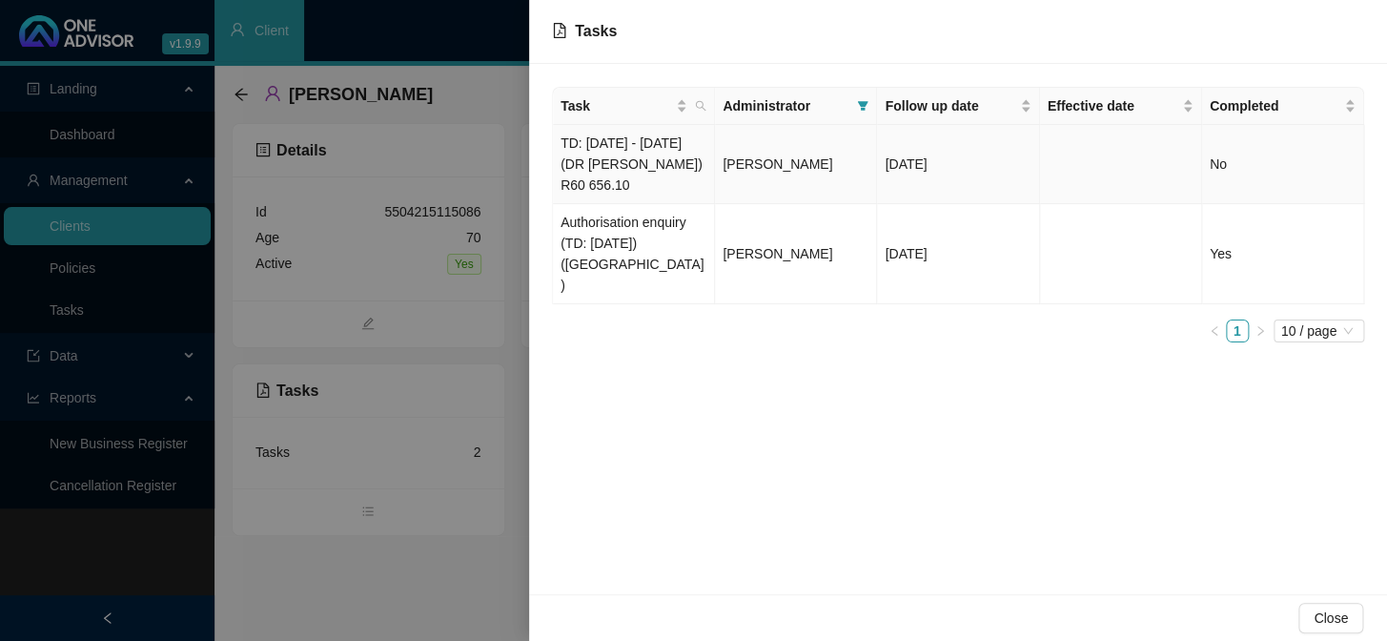
click at [625, 170] on td "TD: [DATE] - [DATE] (DR [PERSON_NAME]) R60 656.10" at bounding box center [634, 164] width 162 height 79
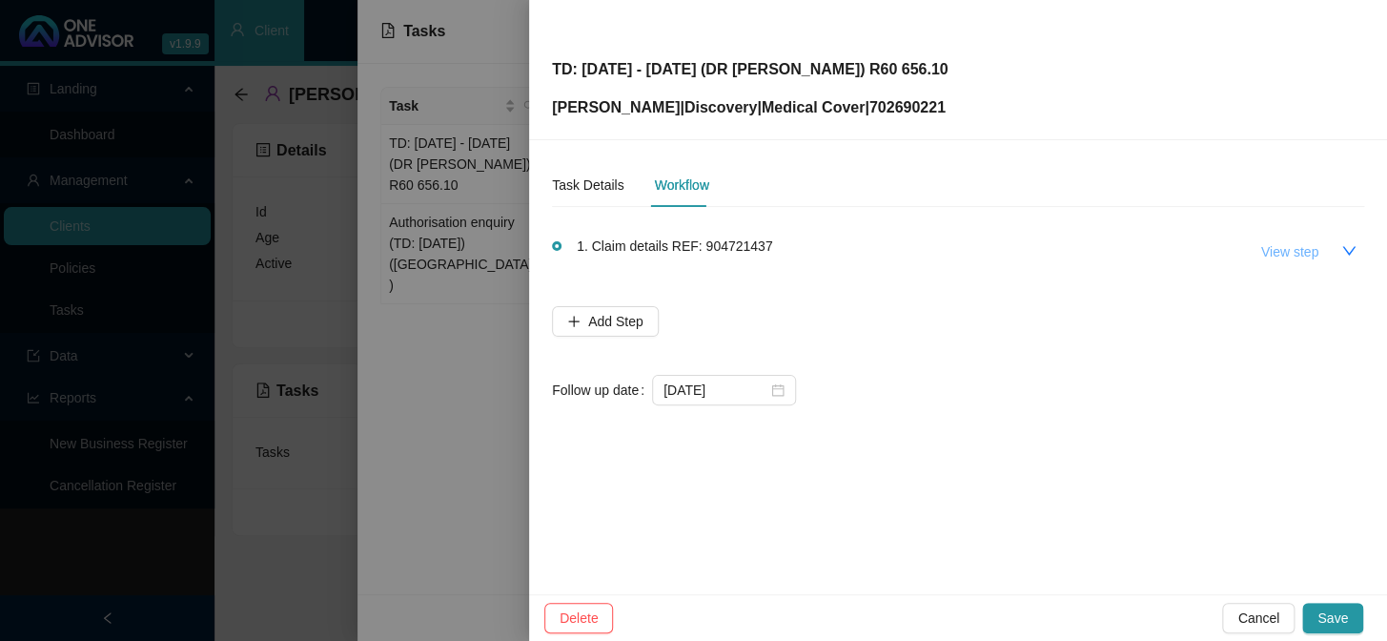
click at [1183, 258] on span "View step" at bounding box center [1289, 251] width 57 height 21
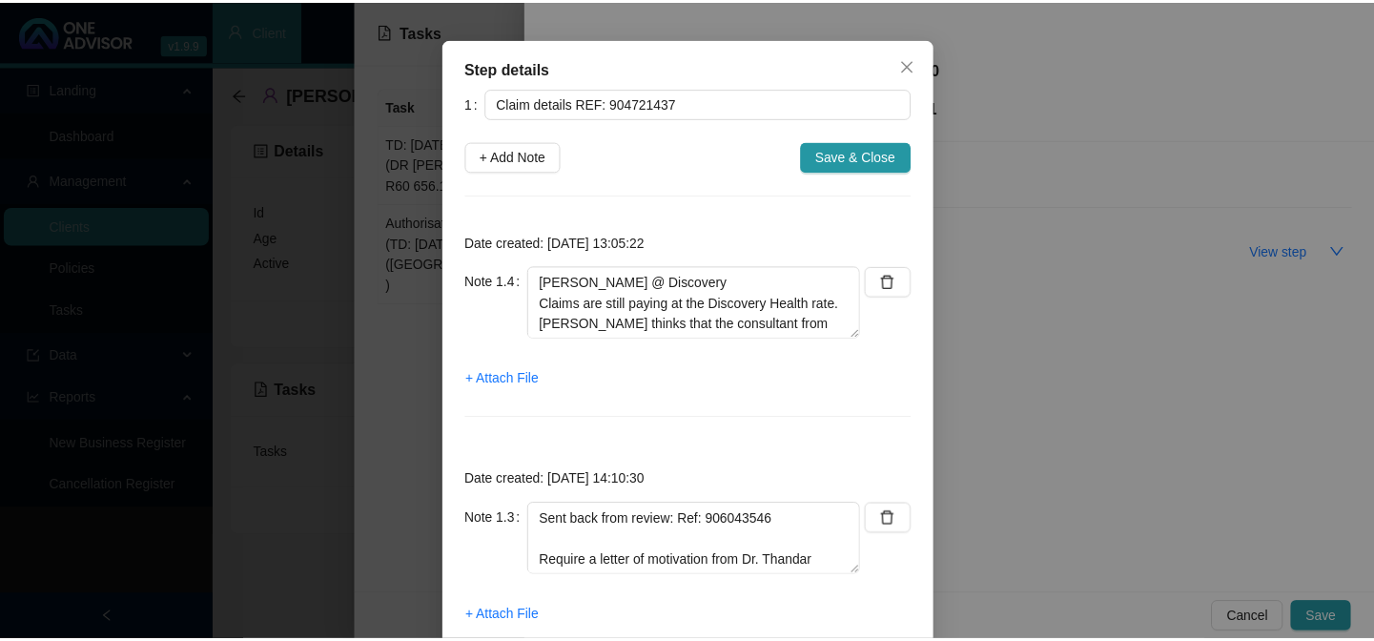
scroll to position [86, 0]
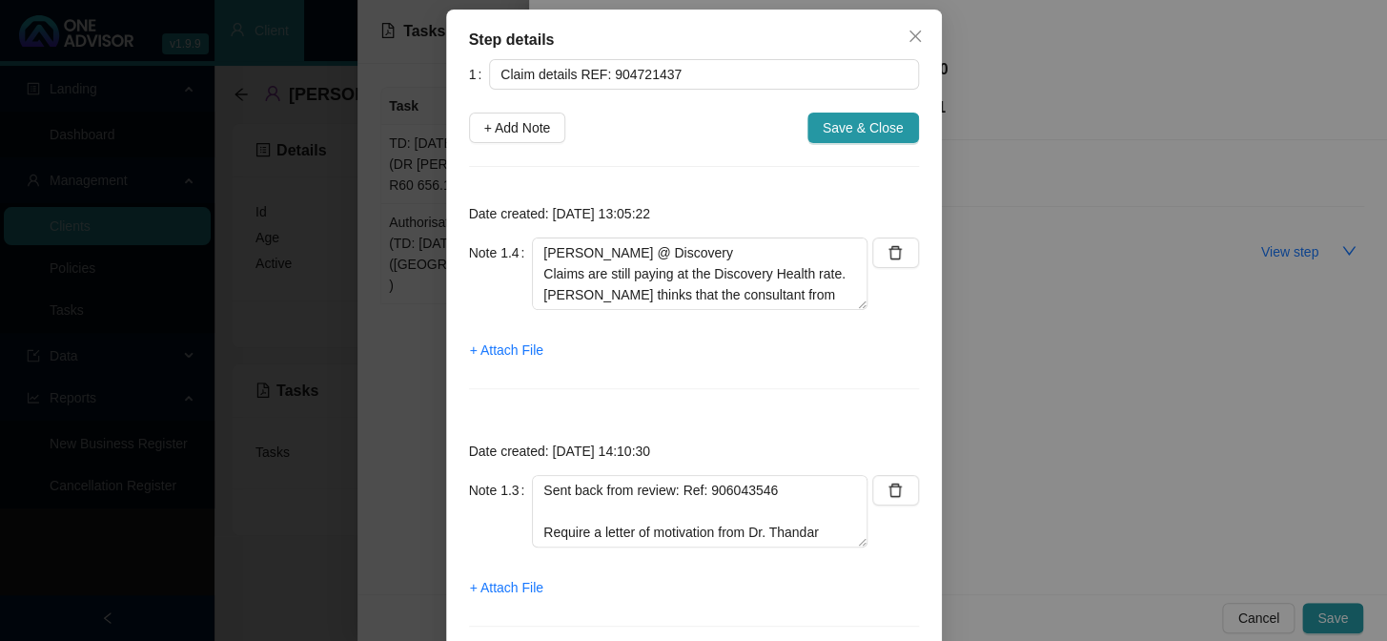
click at [352, 315] on div "Step details 1 Claim details REF: 904721437 + Add Note Save & Close Date create…" at bounding box center [693, 320] width 1387 height 641
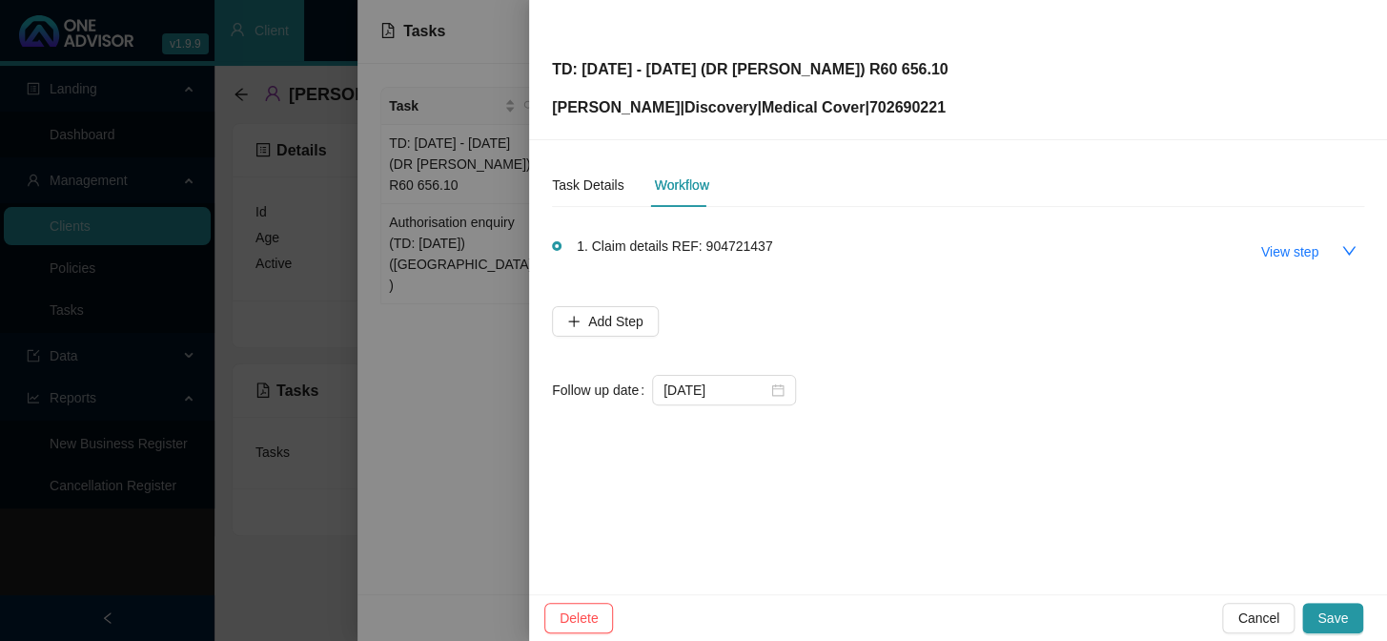
click at [322, 310] on div at bounding box center [693, 320] width 1387 height 641
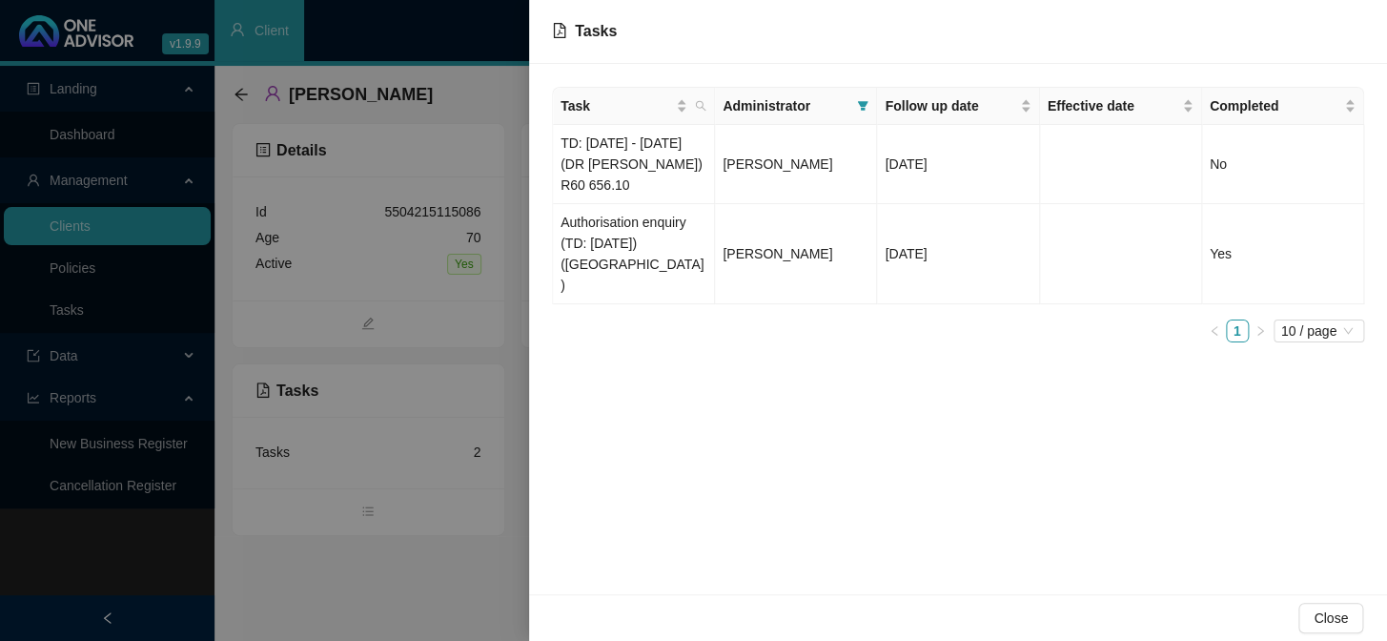
click at [305, 303] on div at bounding box center [693, 320] width 1387 height 641
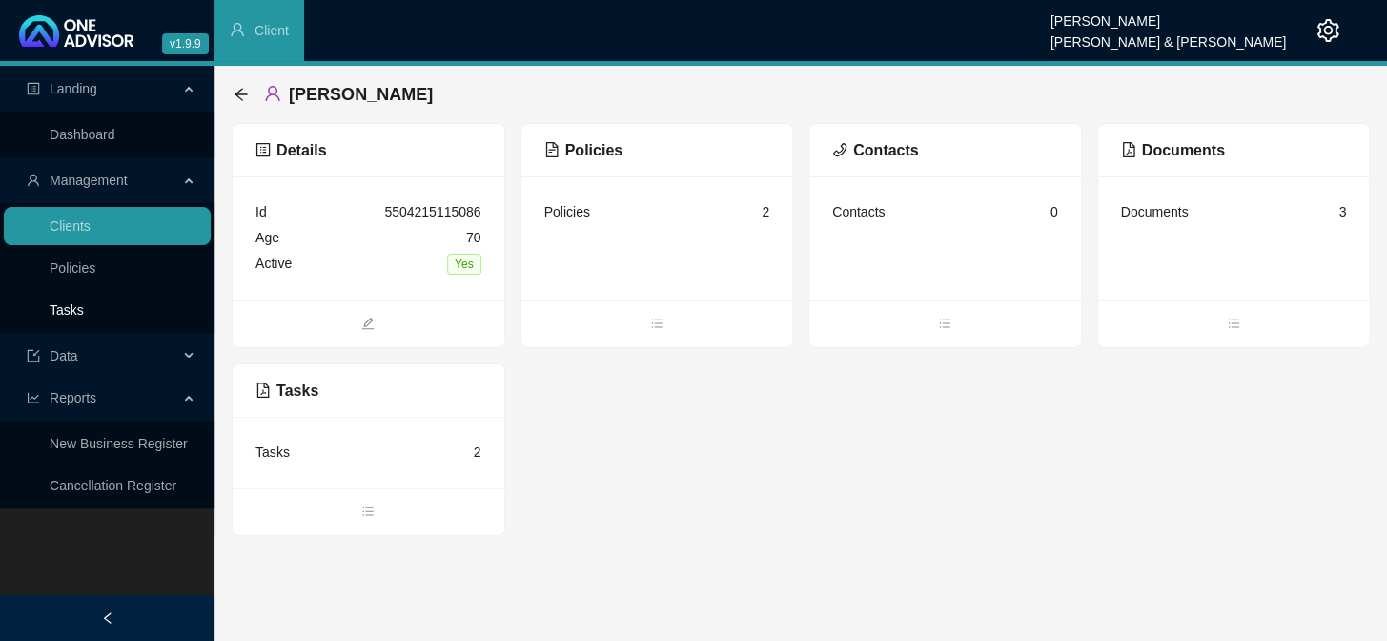
click at [76, 302] on link "Tasks" at bounding box center [67, 309] width 34 height 15
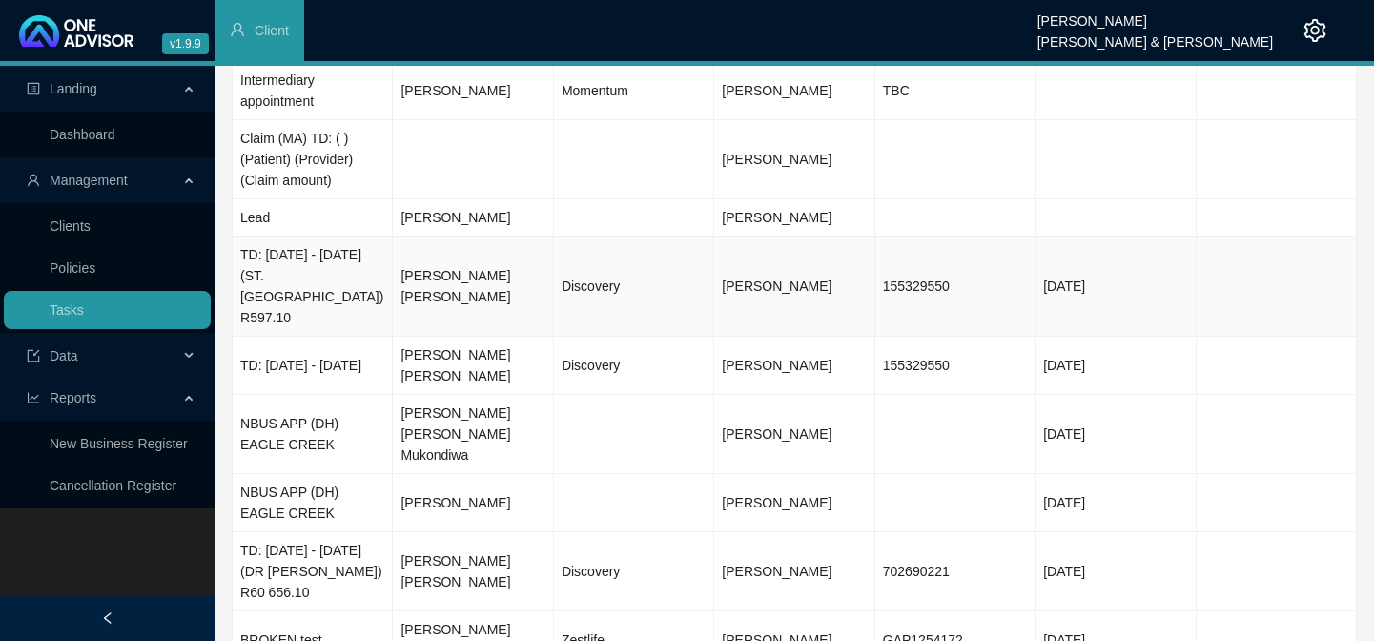
scroll to position [173, 0]
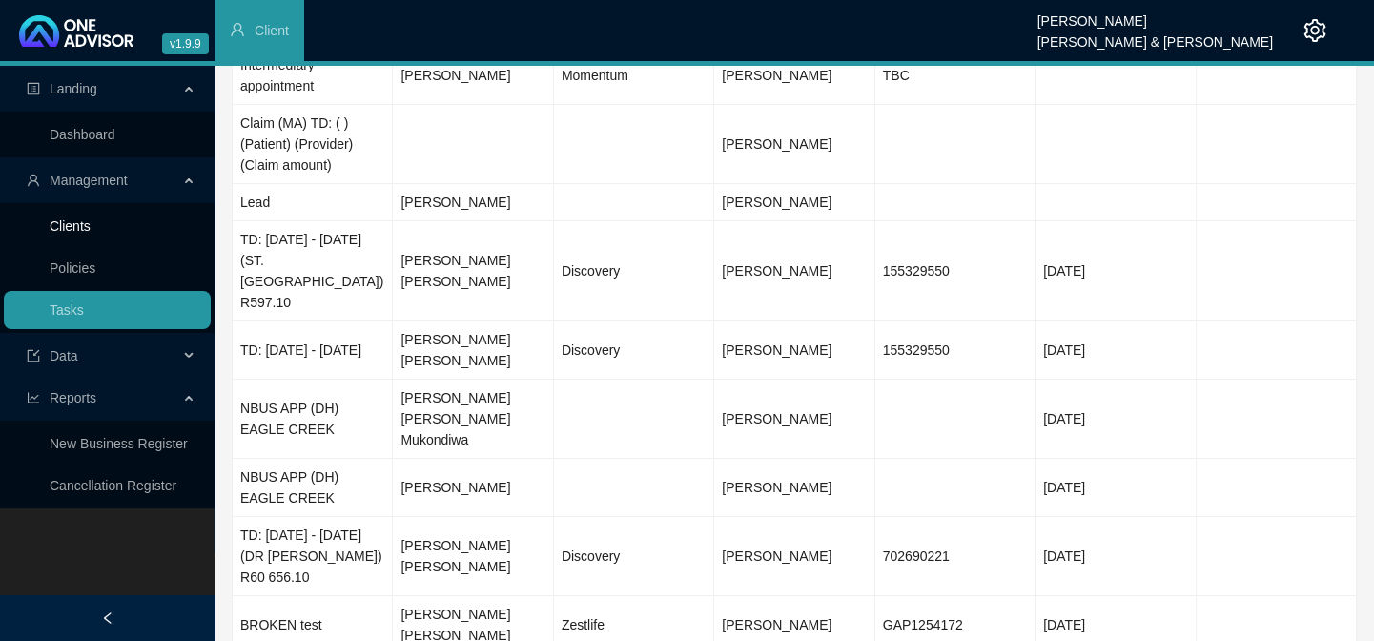
click at [71, 229] on link "Clients" at bounding box center [70, 225] width 41 height 15
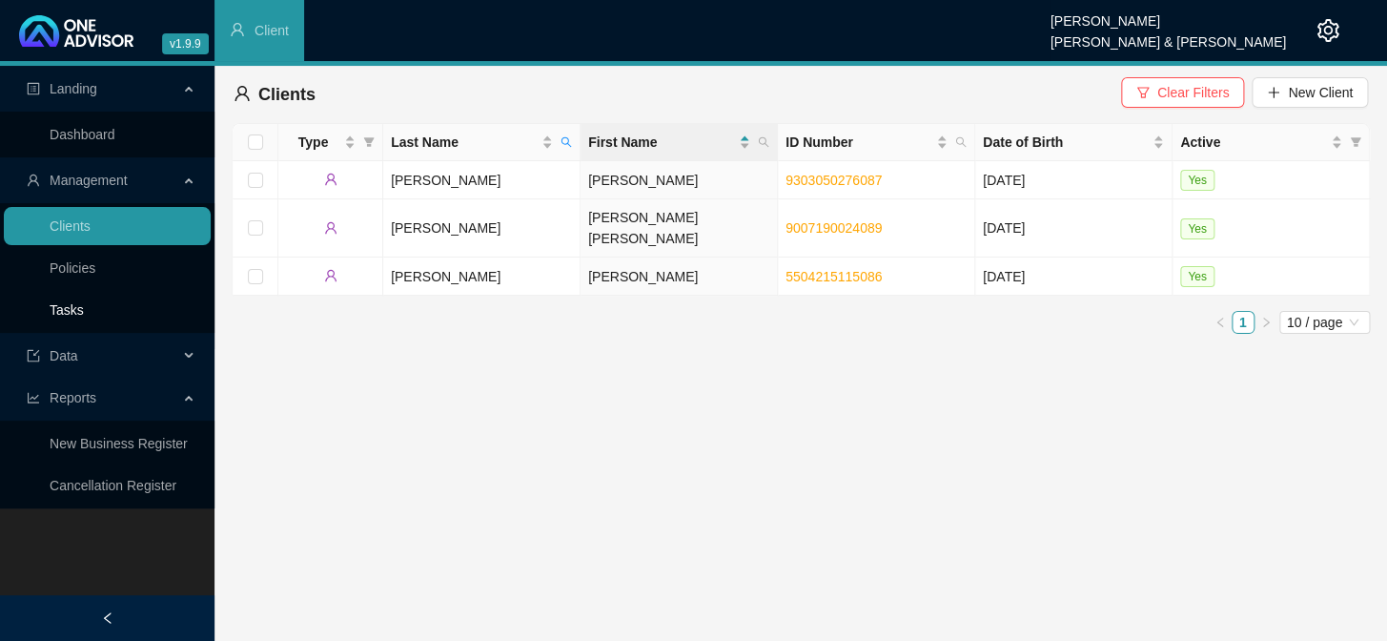
click at [81, 302] on link "Tasks" at bounding box center [67, 309] width 34 height 15
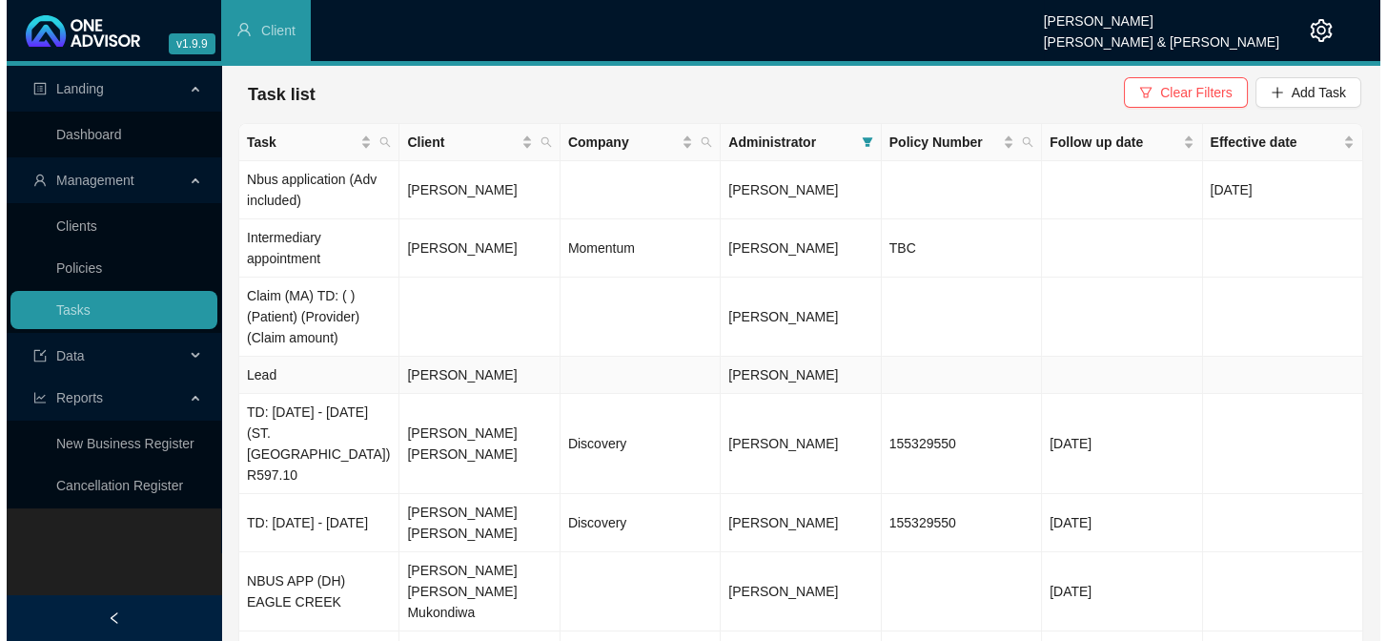
scroll to position [174, 0]
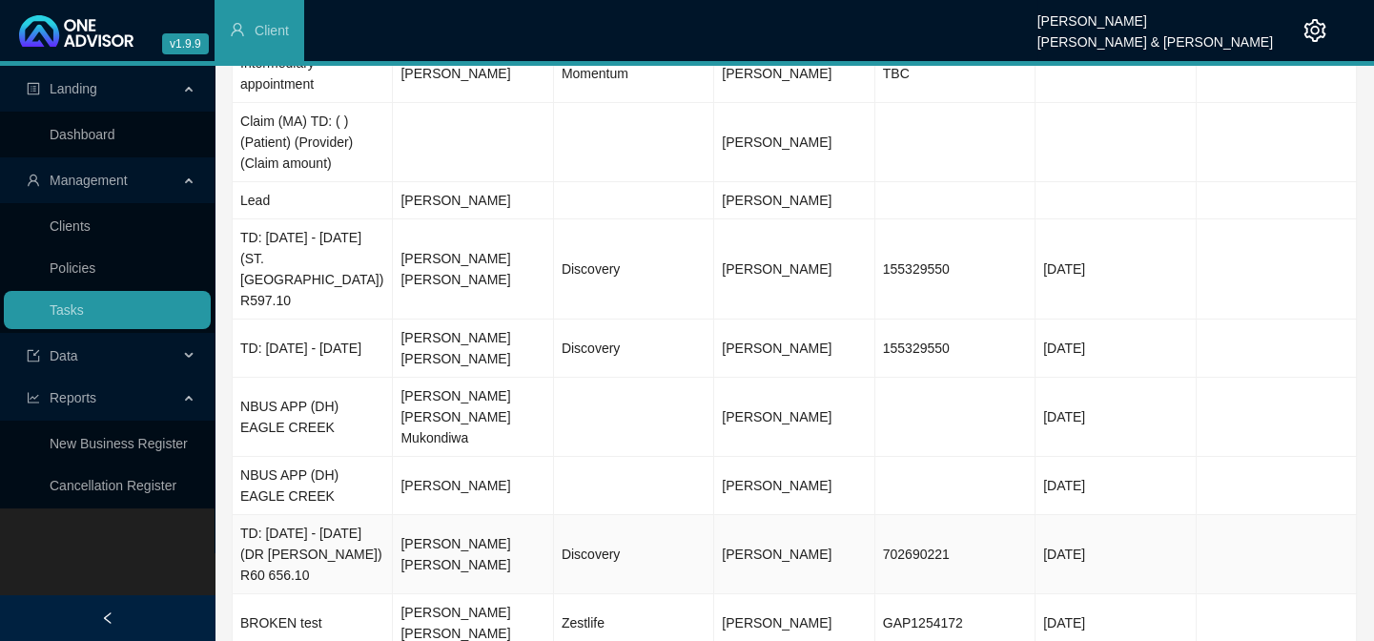
click at [487, 515] on td "[PERSON_NAME] [PERSON_NAME]" at bounding box center [473, 554] width 160 height 79
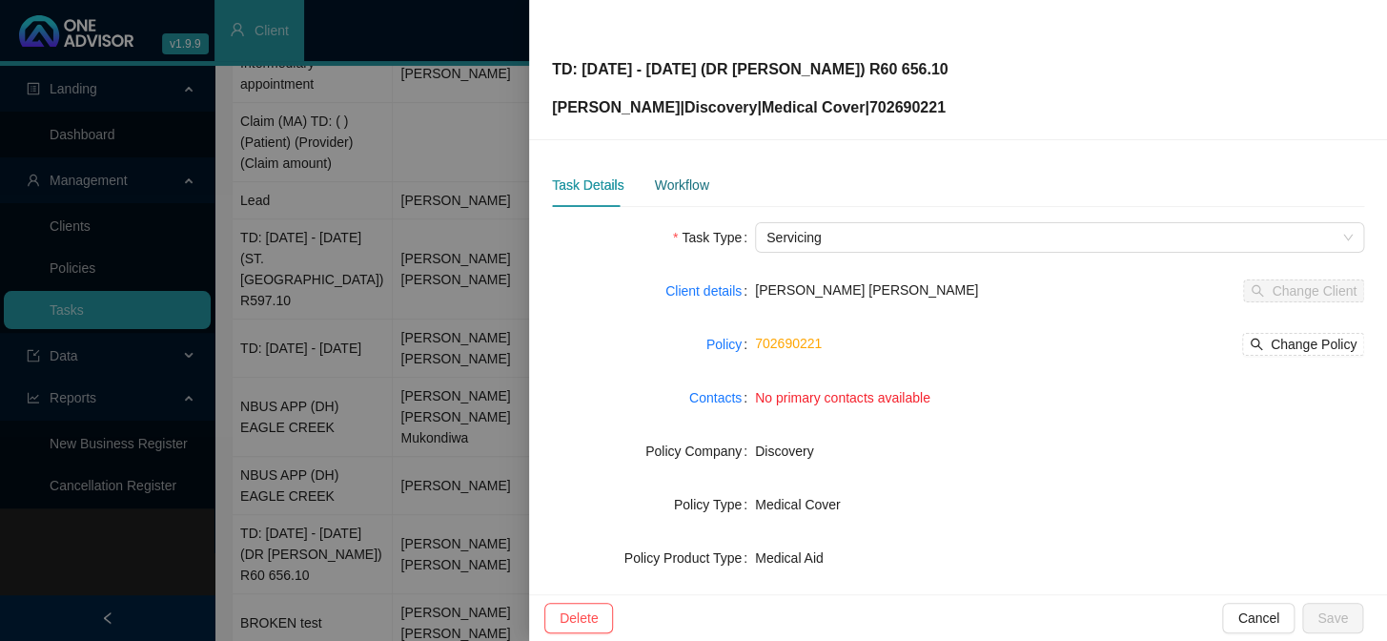
click at [670, 186] on div "Workflow" at bounding box center [681, 184] width 54 height 21
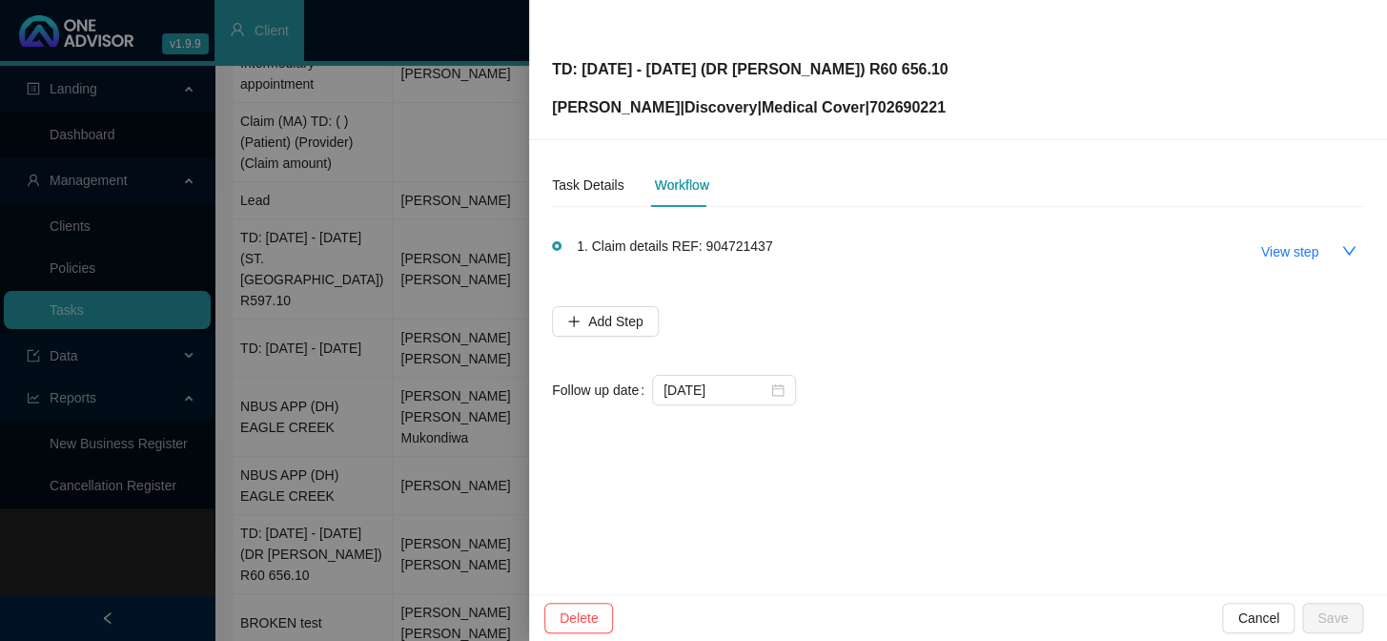
click at [643, 248] on span "1. Claim details REF: 904721437" at bounding box center [674, 245] width 195 height 21
click at [1183, 237] on button "View step" at bounding box center [1290, 251] width 88 height 31
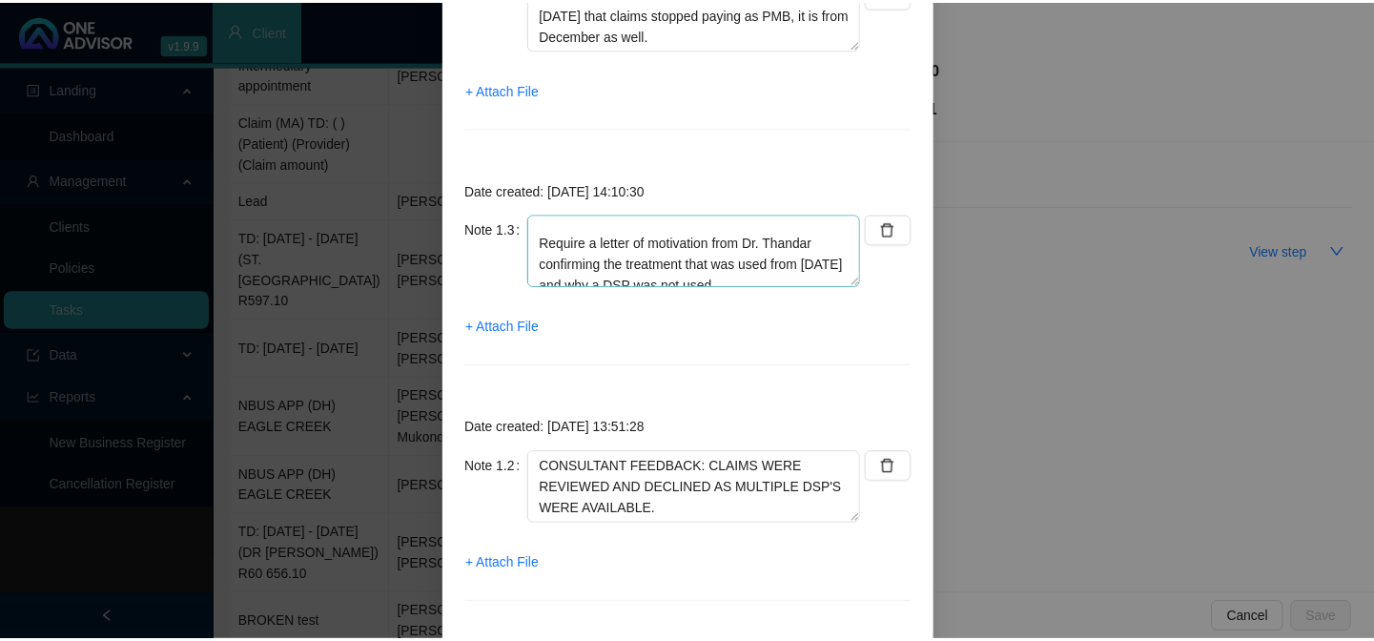
scroll to position [42, 0]
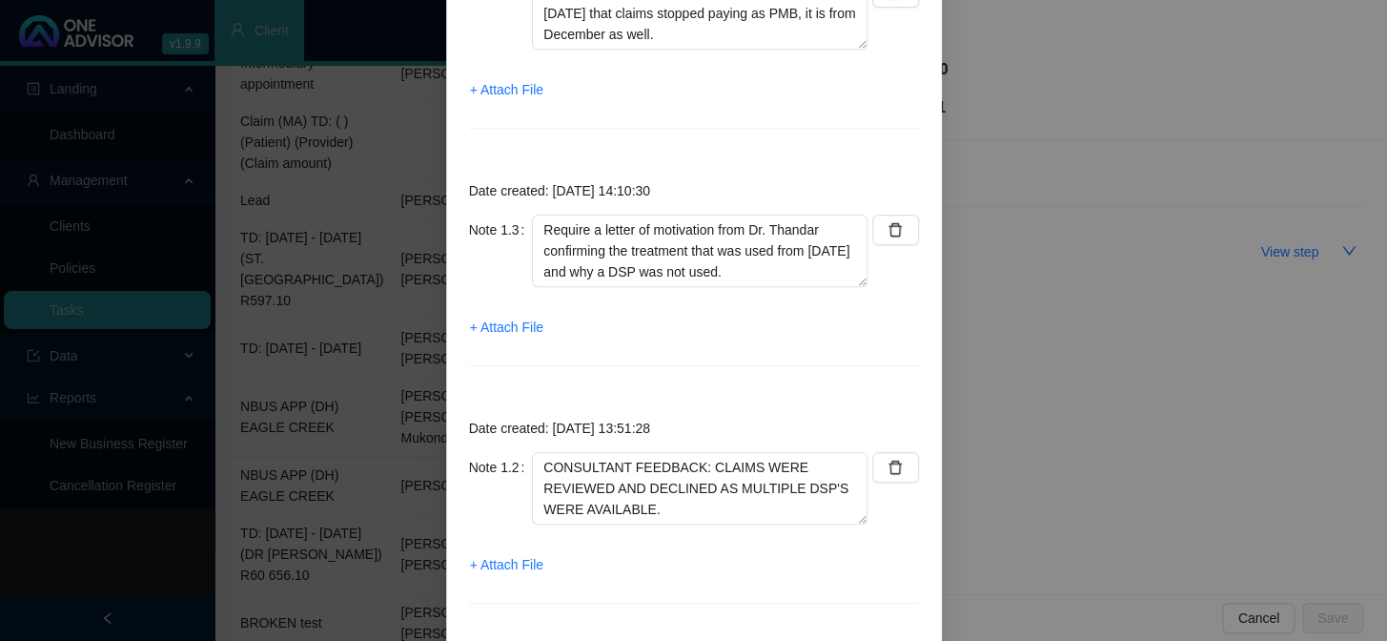
click at [1064, 288] on div "Step details 1 Claim details REF: 904721437 + Add Note Save & Close Date create…" at bounding box center [693, 320] width 1387 height 641
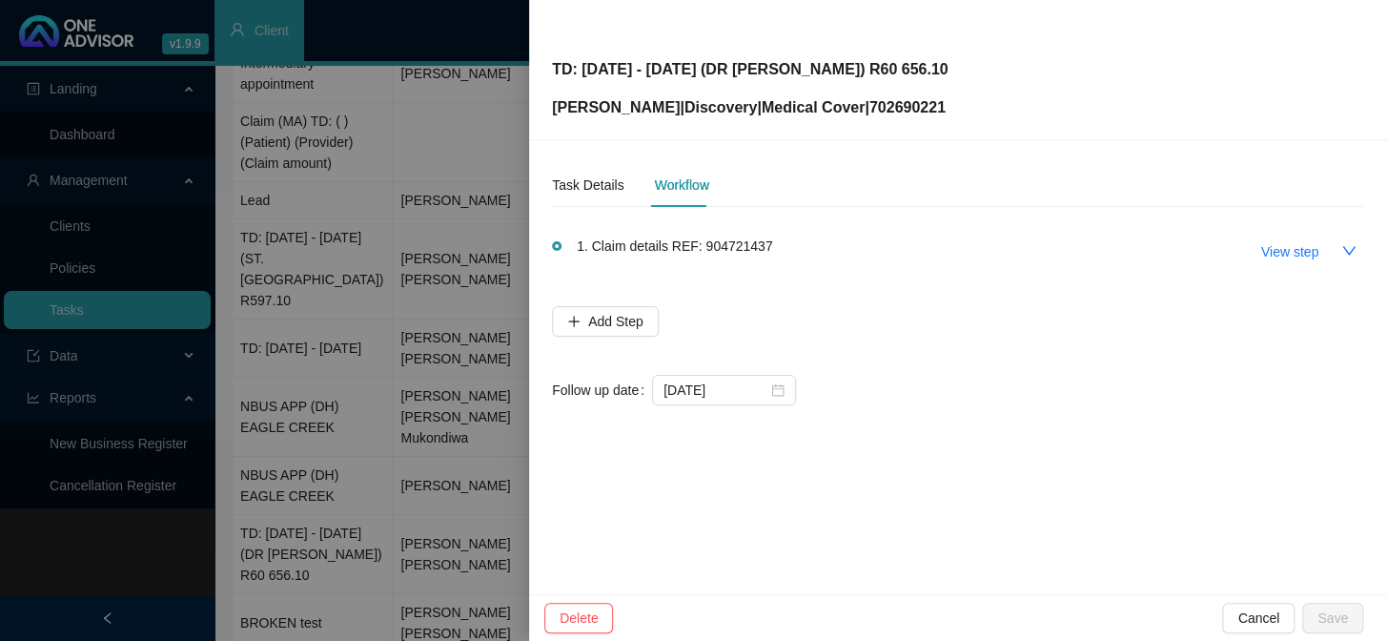
click at [316, 134] on div at bounding box center [693, 320] width 1387 height 641
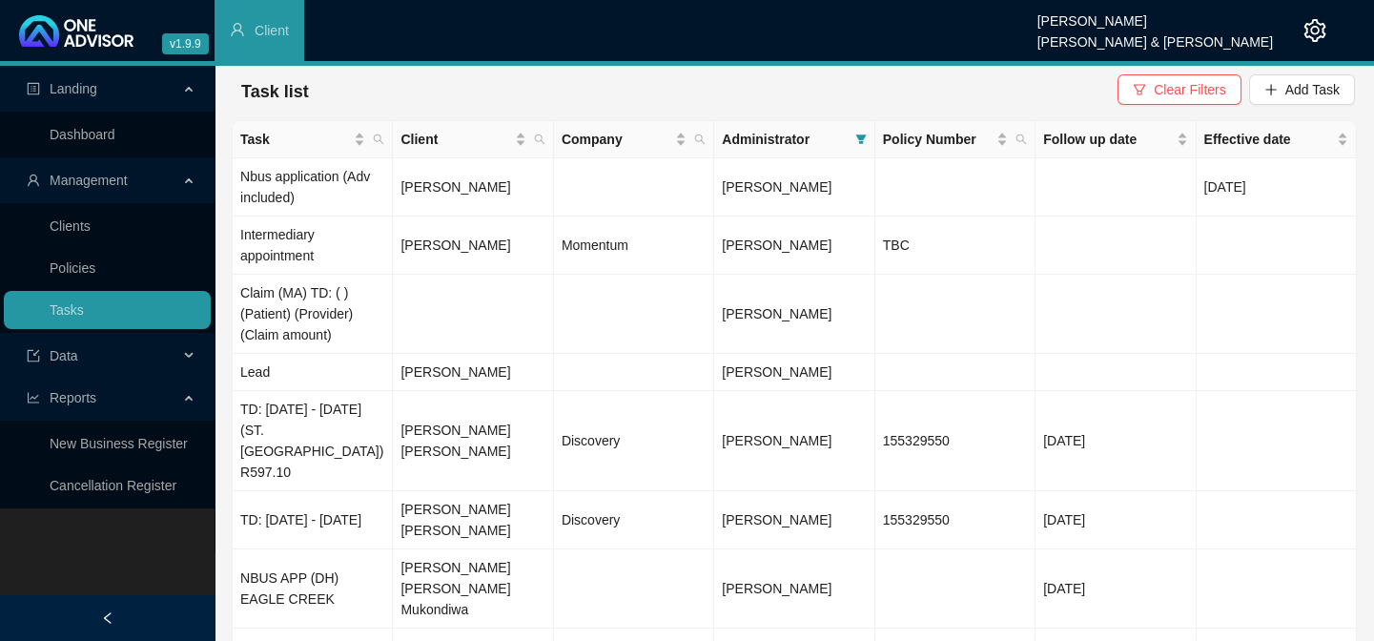
scroll to position [0, 0]
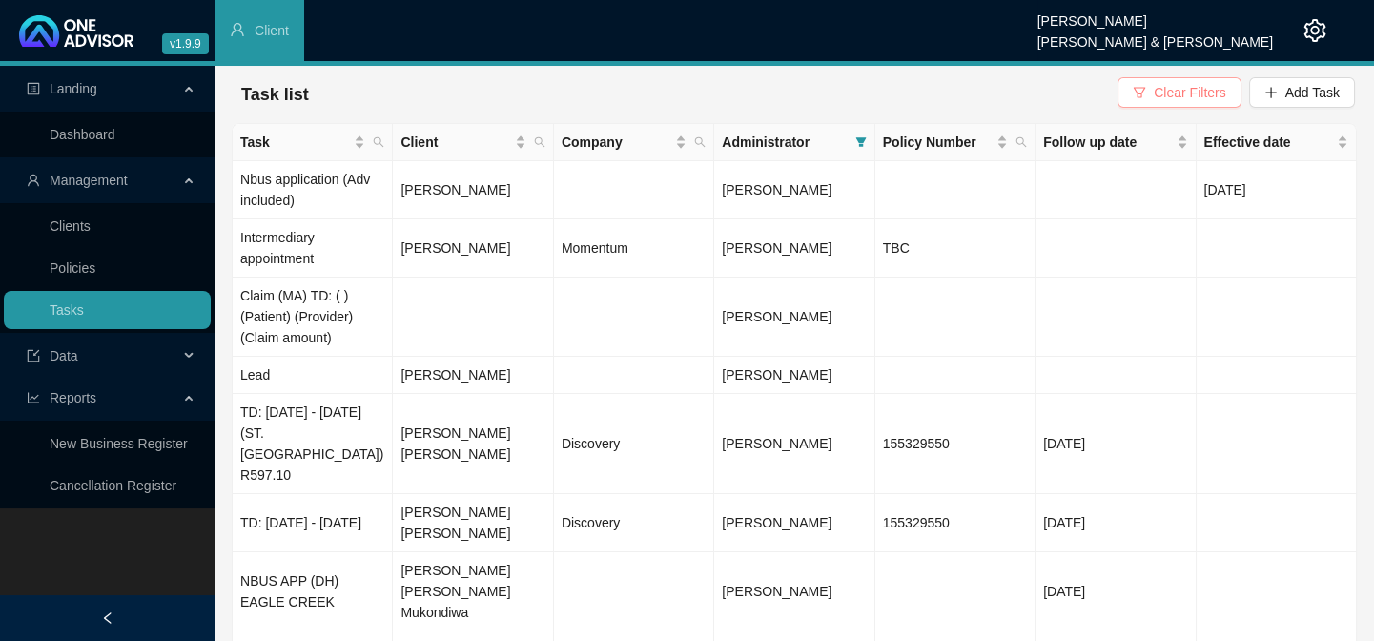
click at [1183, 80] on button "Clear Filters" at bounding box center [1178, 92] width 123 height 31
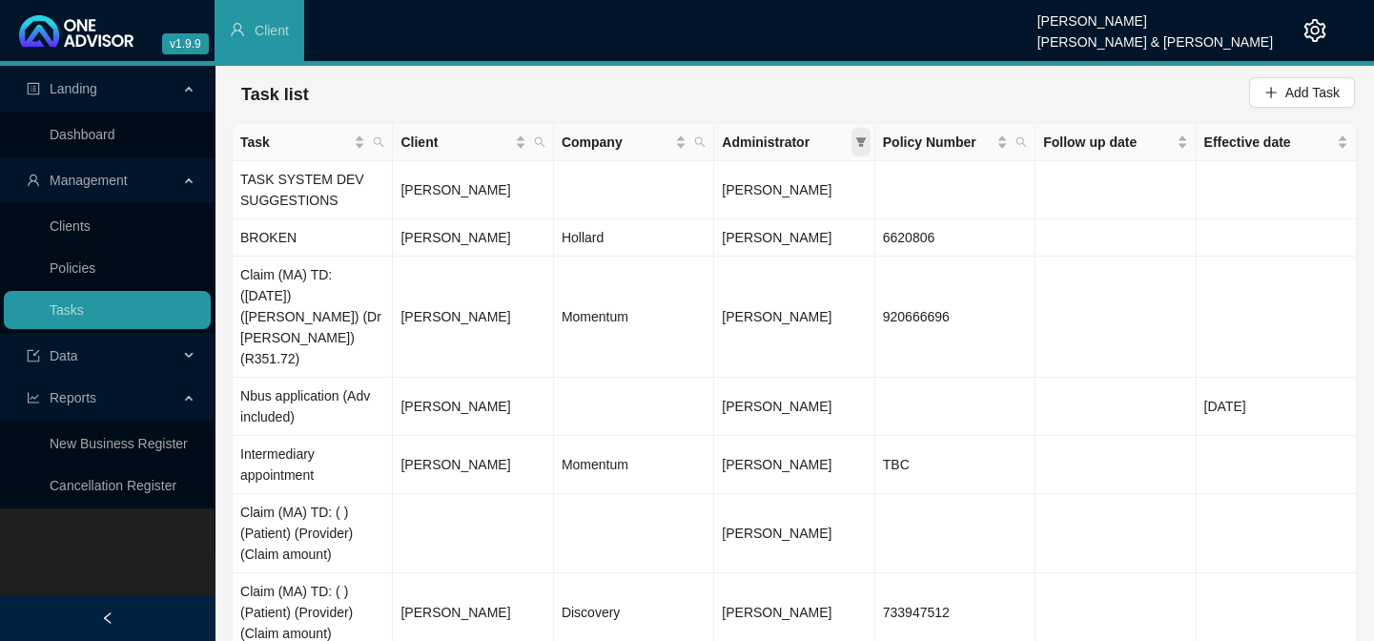
click at [858, 138] on icon "filter" at bounding box center [860, 142] width 10 height 10
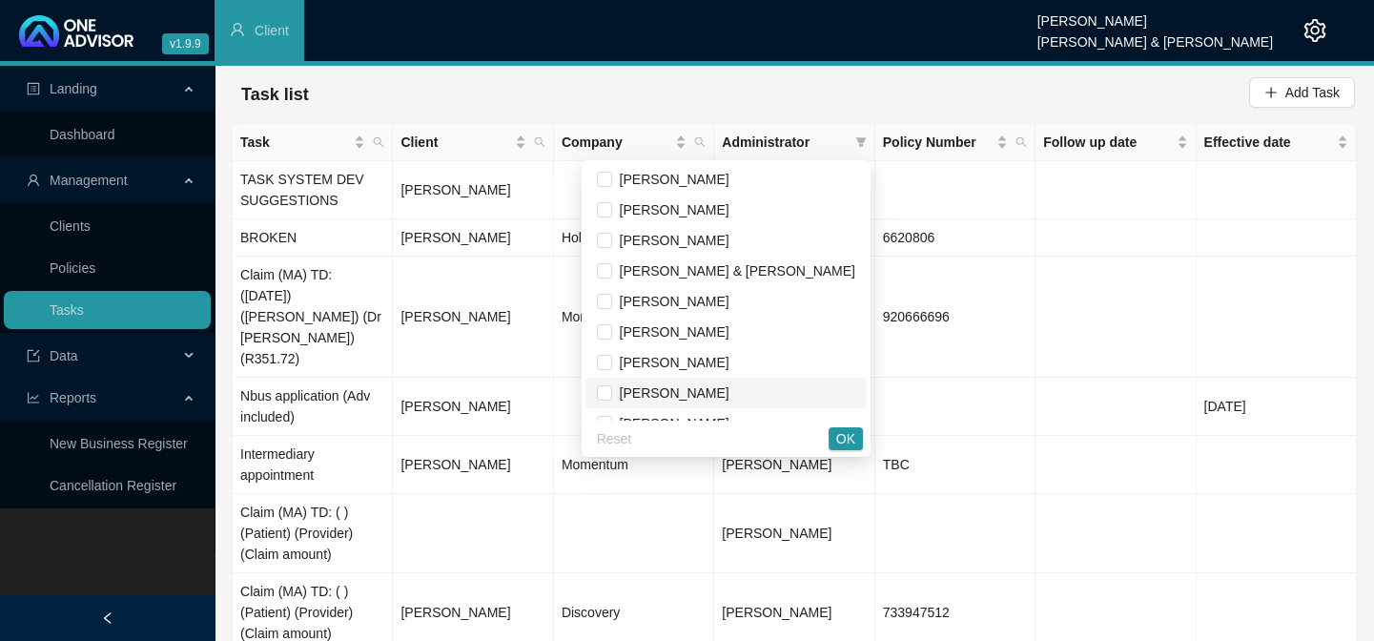
click at [725, 400] on span "[PERSON_NAME]" at bounding box center [726, 392] width 258 height 21
checkbox input "true"
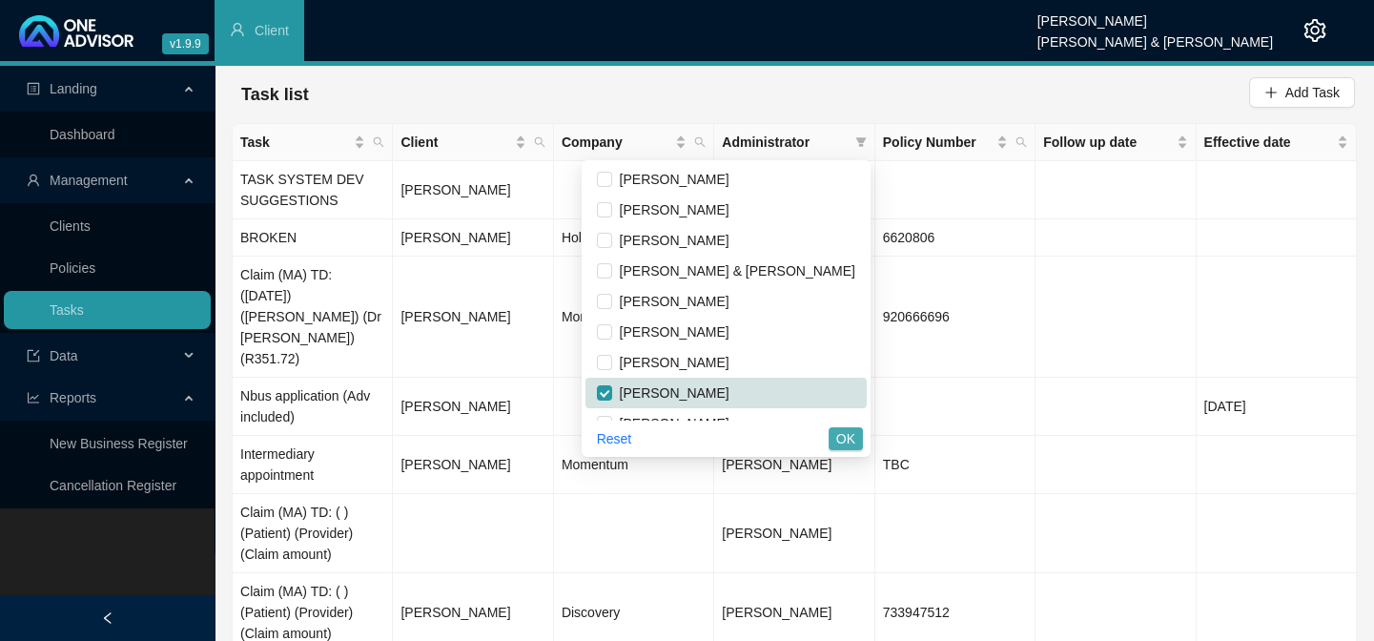
click at [841, 444] on span "OK" at bounding box center [845, 438] width 19 height 21
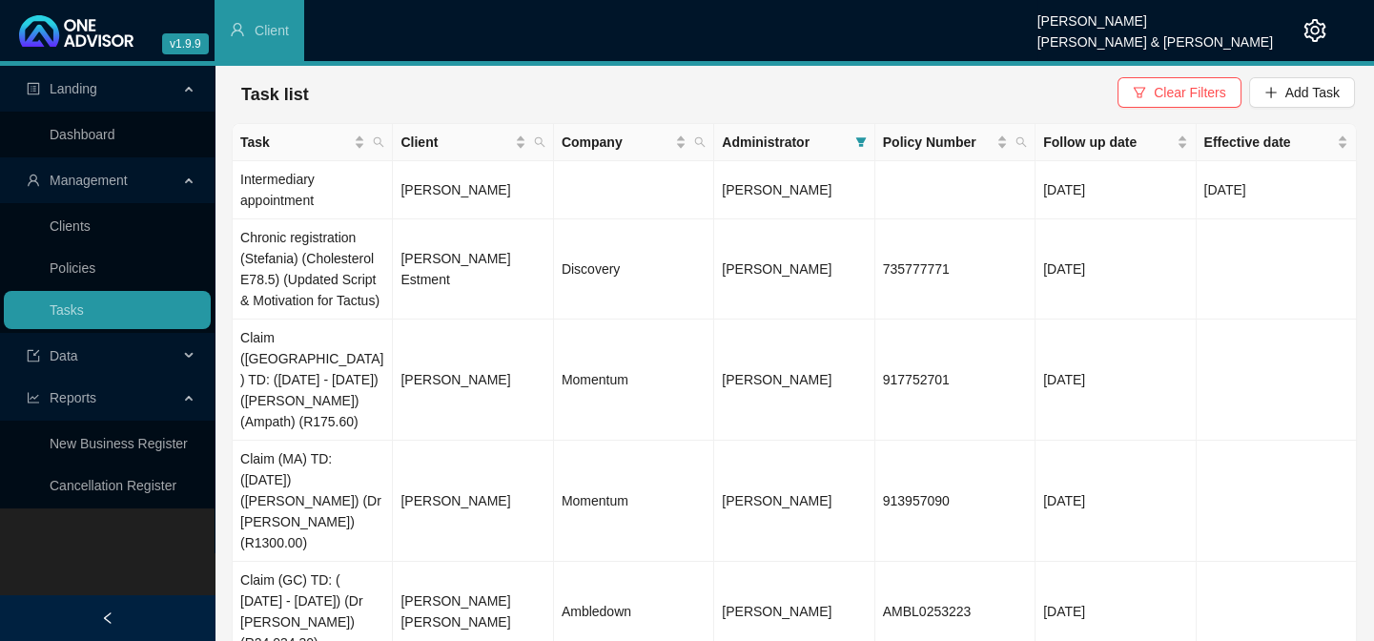
scroll to position [86, 0]
